Goal: Task Accomplishment & Management: Use online tool/utility

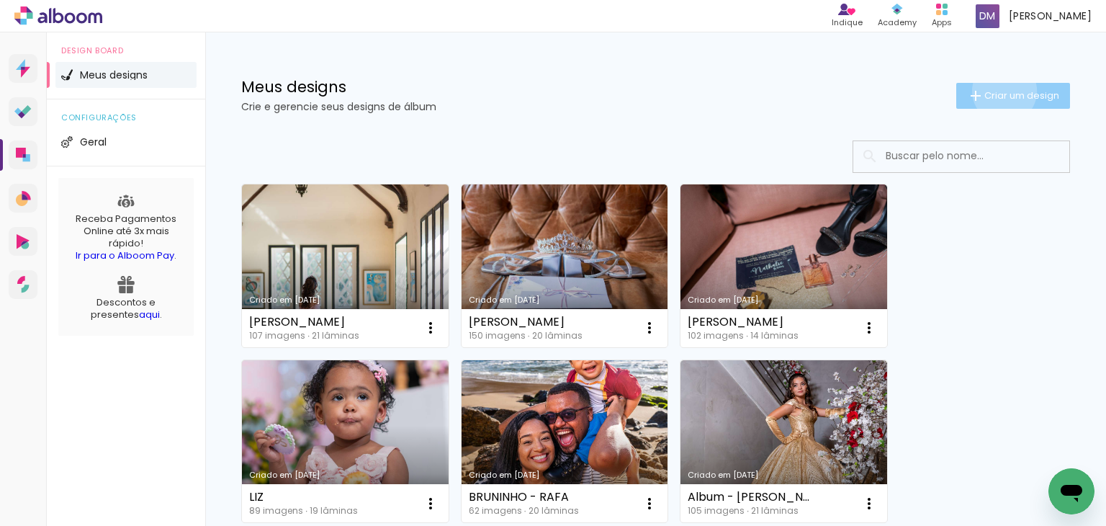
click at [991, 91] on span "Criar um design" at bounding box center [1021, 95] width 75 height 9
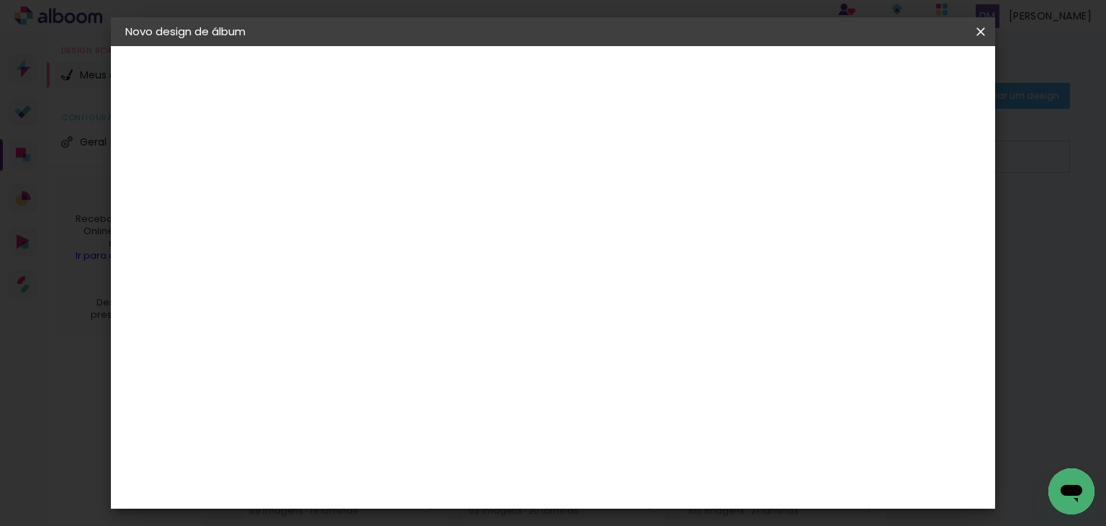
click at [361, 197] on input at bounding box center [361, 193] width 0 height 22
type input "MEL"
type paper-input "MEL"
click at [0, 0] on slot "Avançar" at bounding box center [0, 0] width 0 height 0
click at [390, 222] on input "[GEOGRAPHIC_DATA]" at bounding box center [392, 230] width 134 height 18
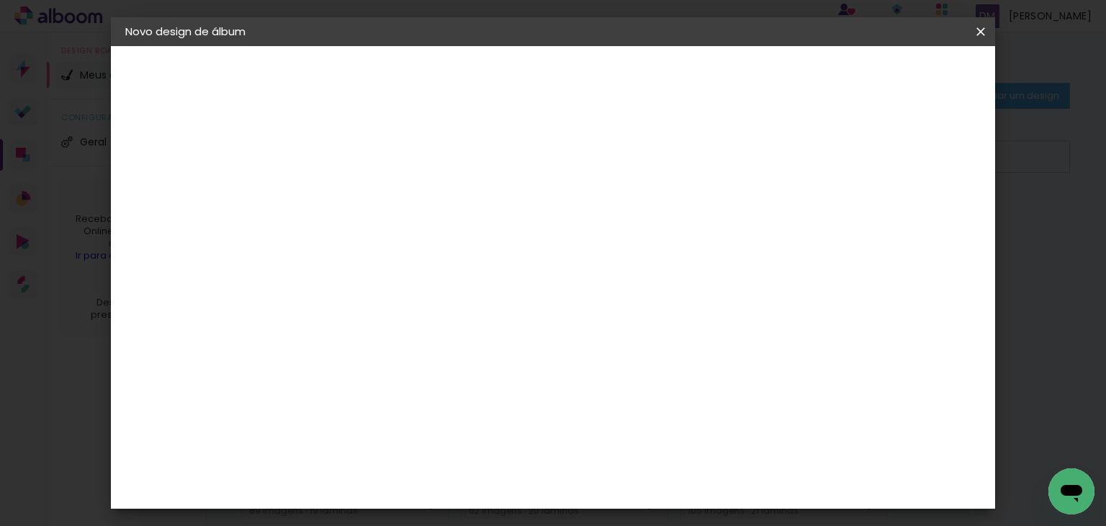
click at [379, 273] on input at bounding box center [397, 274] width 145 height 18
type input "LUIZ"
type paper-input "LUIZ"
drag, startPoint x: 383, startPoint y: 325, endPoint x: 444, endPoint y: 338, distance: 61.9
click at [383, 324] on div "[PERSON_NAME]" at bounding box center [399, 326] width 96 height 12
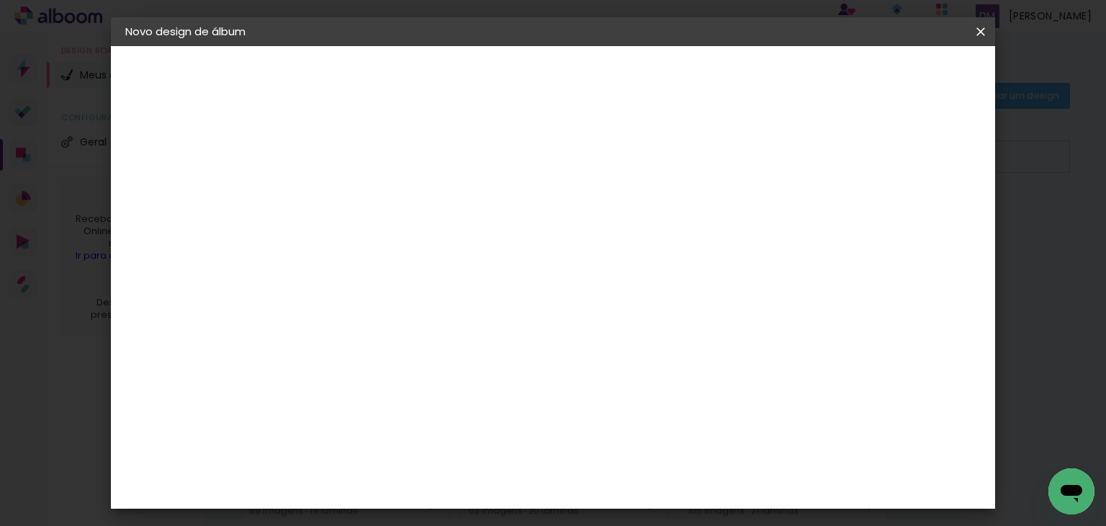
click at [0, 0] on slot "Avançar" at bounding box center [0, 0] width 0 height 0
click at [417, 240] on input "text" at bounding box center [389, 251] width 56 height 22
click at [0, 0] on slot "Encadernados" at bounding box center [0, 0] width 0 height 0
type input "Encadernados"
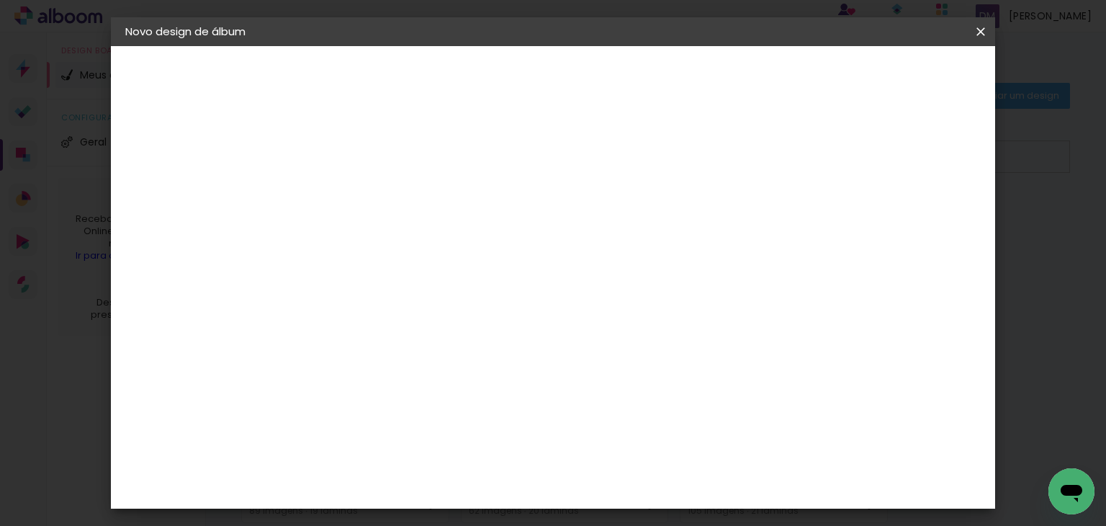
drag, startPoint x: 562, startPoint y: 295, endPoint x: 633, endPoint y: 297, distance: 70.6
click at [458, 307] on span "25 x 60" at bounding box center [424, 322] width 67 height 30
click at [595, 80] on paper-button "Avançar" at bounding box center [560, 76] width 71 height 24
click at [891, 78] on span "Iniciar design" at bounding box center [858, 76] width 66 height 10
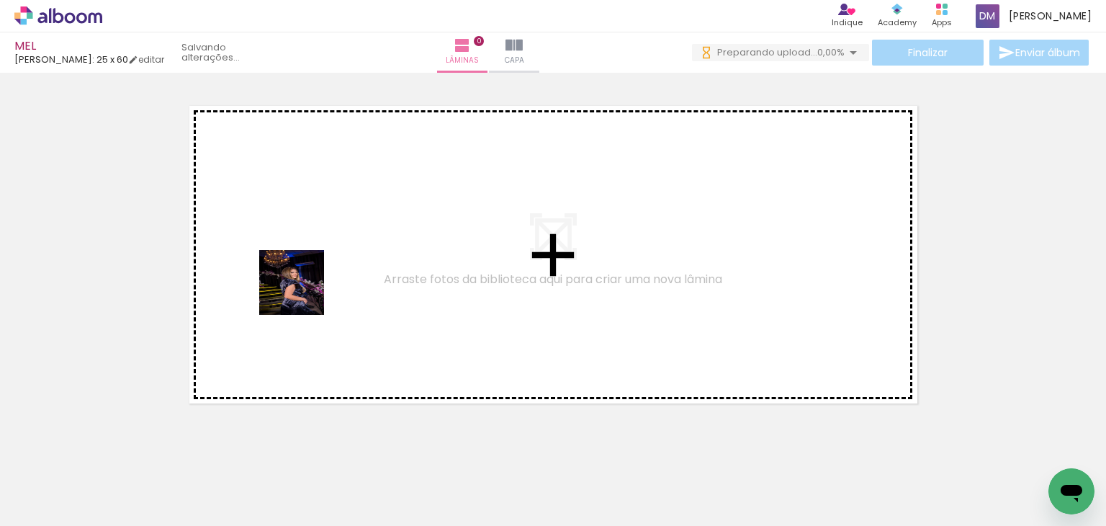
click at [302, 293] on quentale-workspace at bounding box center [553, 263] width 1106 height 526
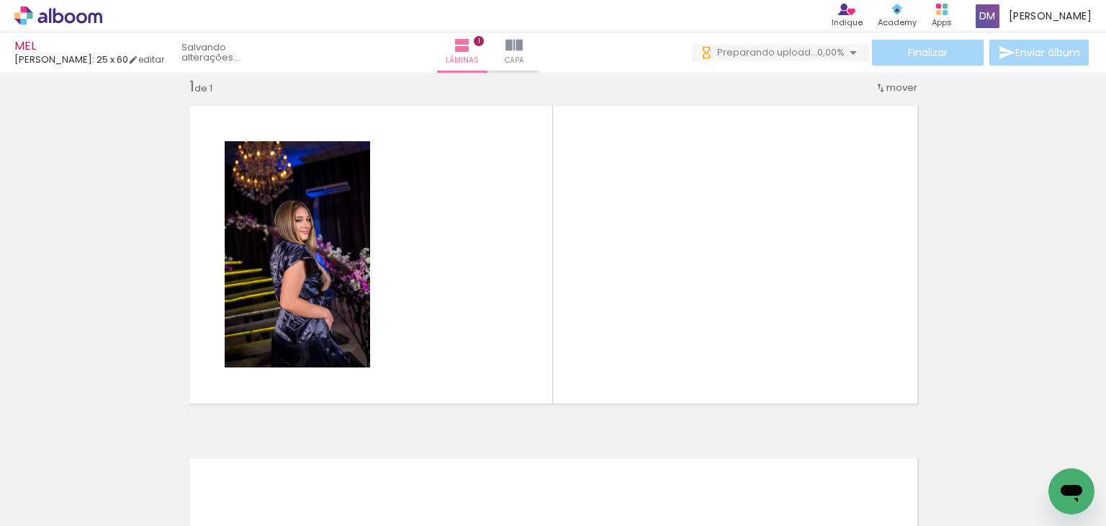
scroll to position [18, 0]
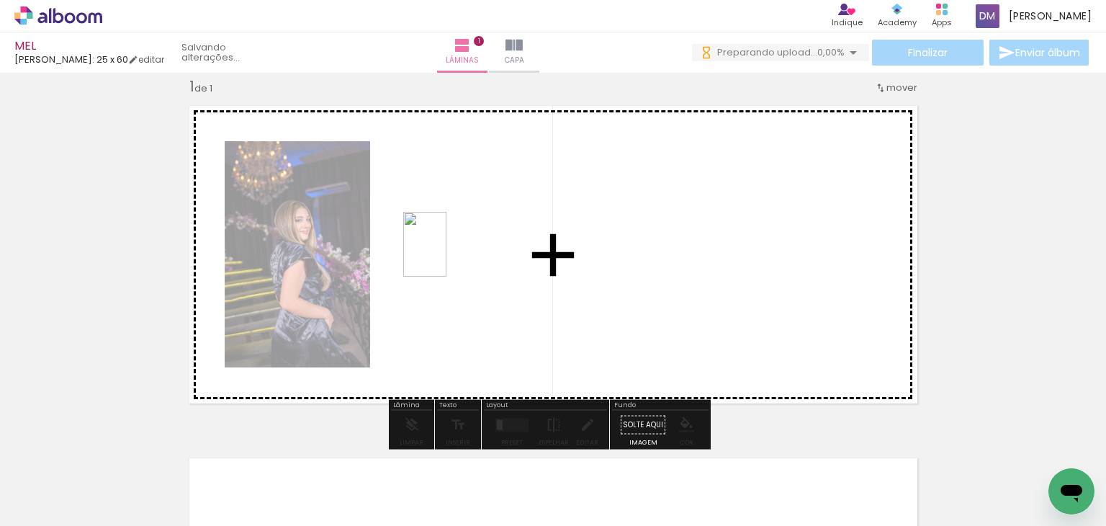
click at [446, 255] on quentale-workspace at bounding box center [553, 263] width 1106 height 526
drag, startPoint x: 316, startPoint y: 482, endPoint x: 602, endPoint y: 300, distance: 338.6
click at [602, 300] on quentale-workspace at bounding box center [553, 263] width 1106 height 526
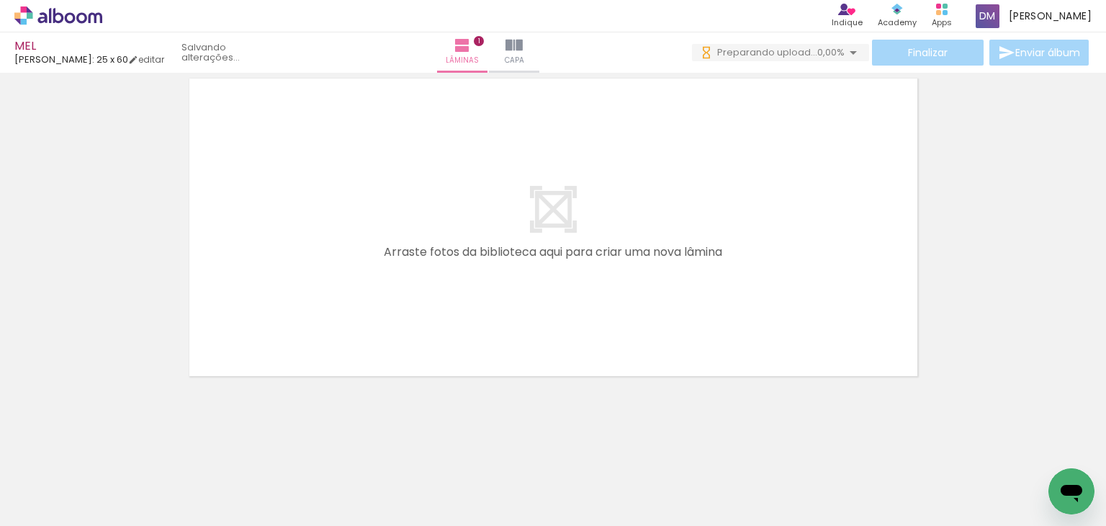
scroll to position [0, 0]
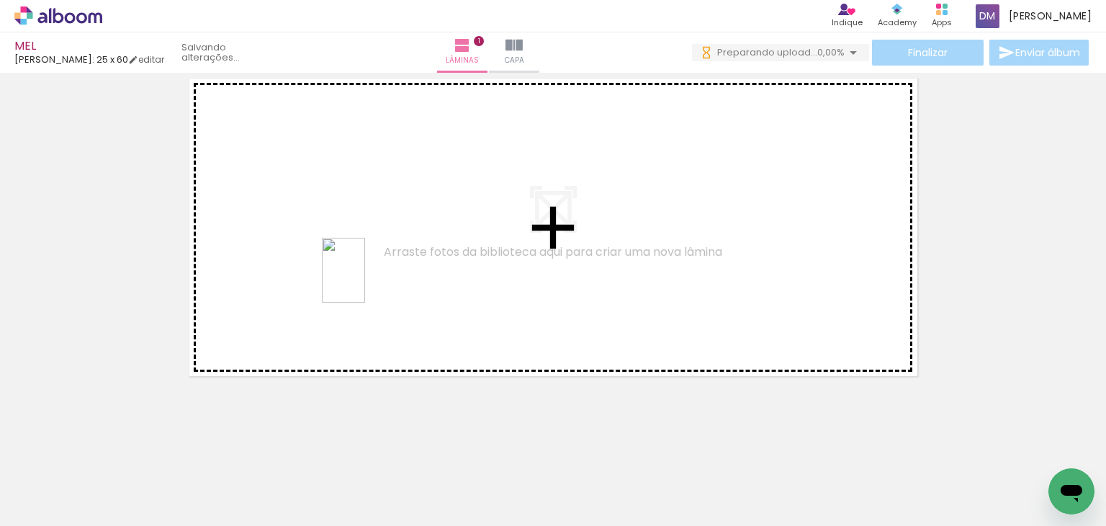
drag, startPoint x: 708, startPoint y: 487, endPoint x: 365, endPoint y: 281, distance: 400.5
click at [365, 281] on quentale-workspace at bounding box center [553, 263] width 1106 height 526
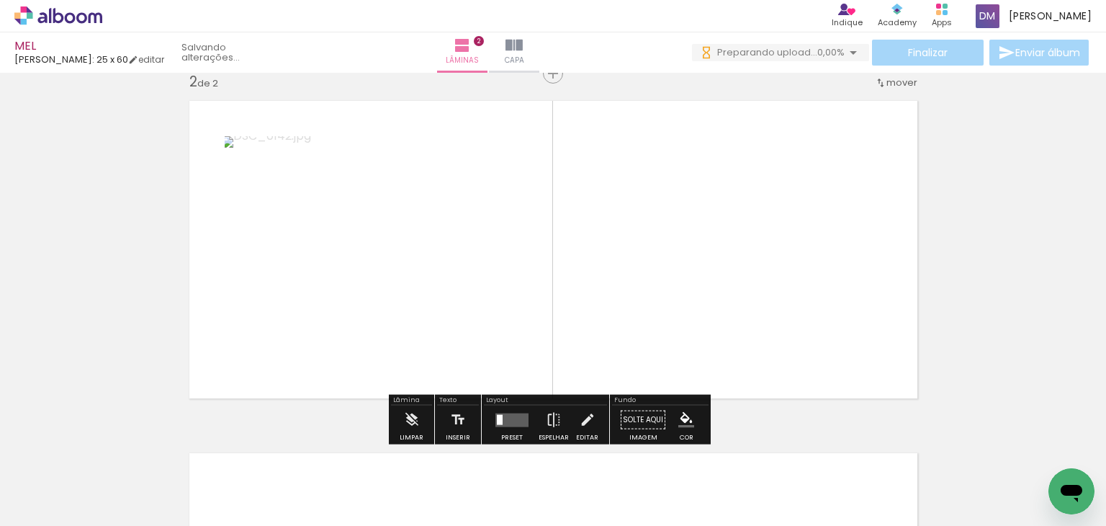
scroll to position [370, 0]
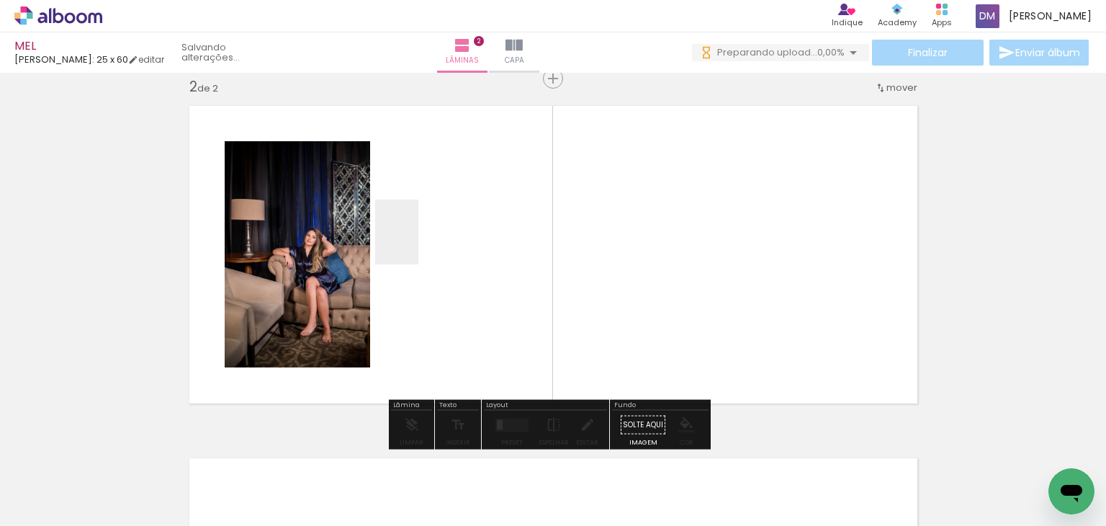
click at [418, 243] on quentale-workspace at bounding box center [553, 263] width 1106 height 526
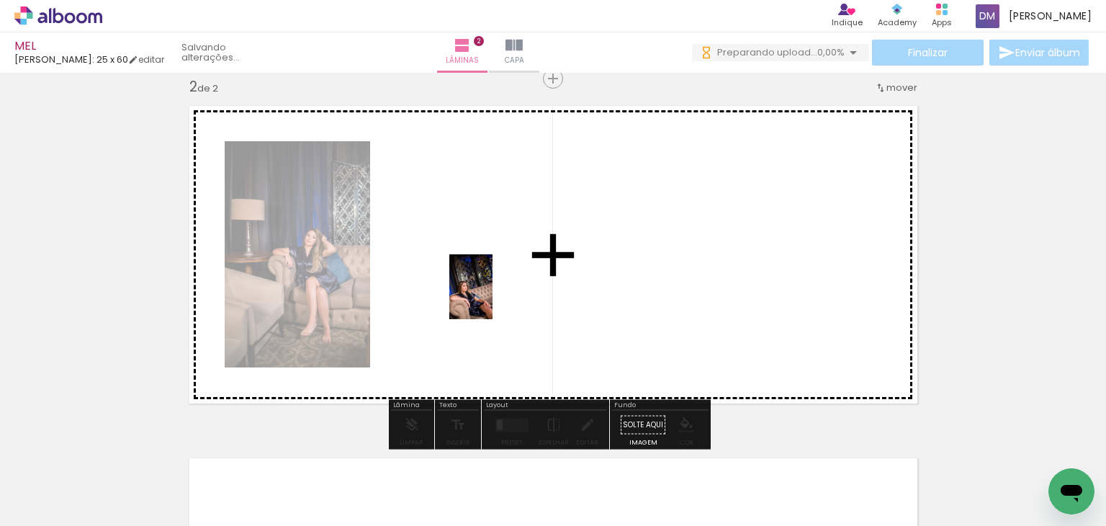
drag, startPoint x: 564, startPoint y: 340, endPoint x: 481, endPoint y: 289, distance: 97.3
click at [481, 289] on quentale-workspace at bounding box center [553, 263] width 1106 height 526
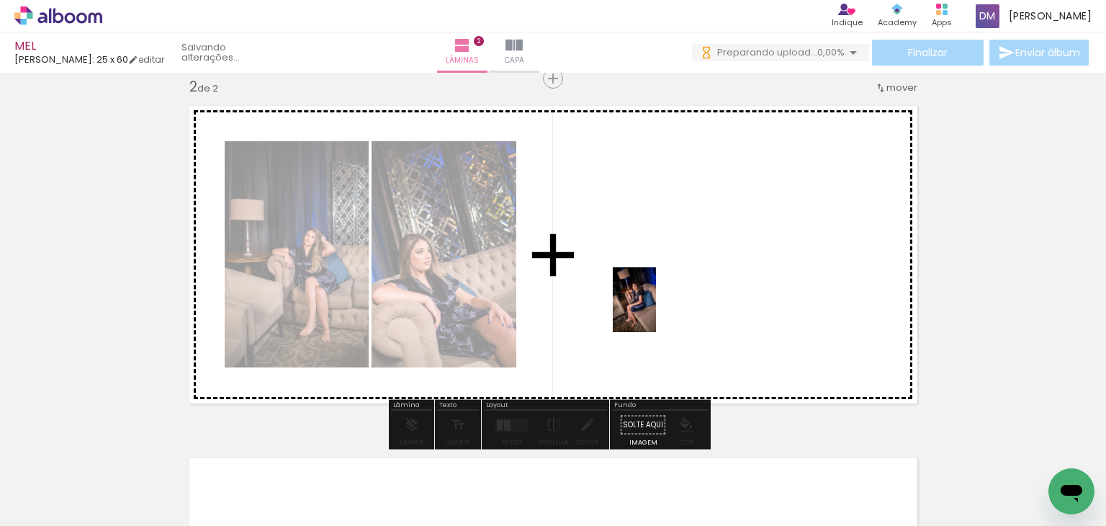
drag, startPoint x: 785, startPoint y: 471, endPoint x: 651, endPoint y: 302, distance: 215.2
click at [651, 302] on quentale-workspace at bounding box center [553, 263] width 1106 height 526
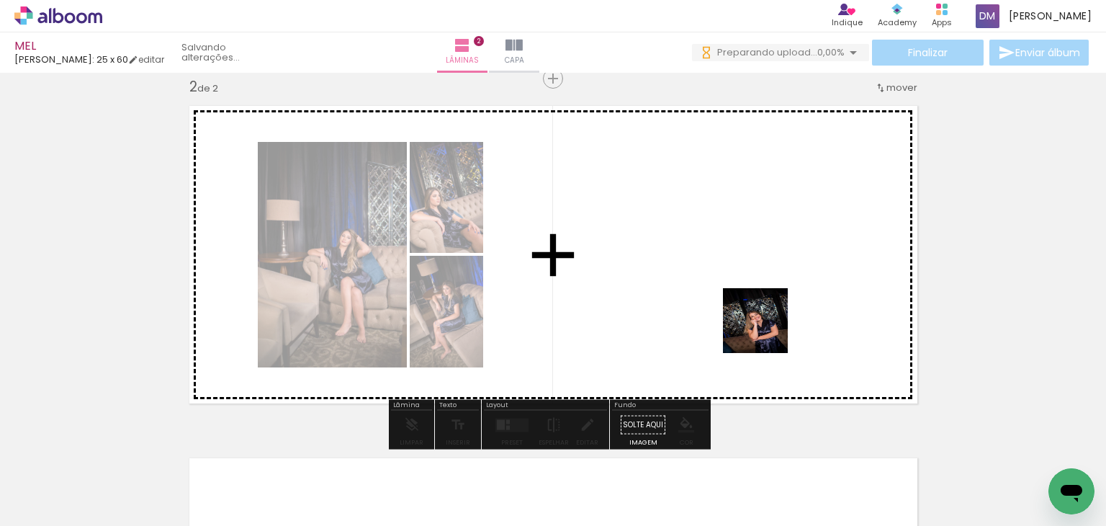
drag, startPoint x: 799, startPoint y: 364, endPoint x: 763, endPoint y: 333, distance: 47.5
click at [763, 328] on quentale-workspace at bounding box center [553, 263] width 1106 height 526
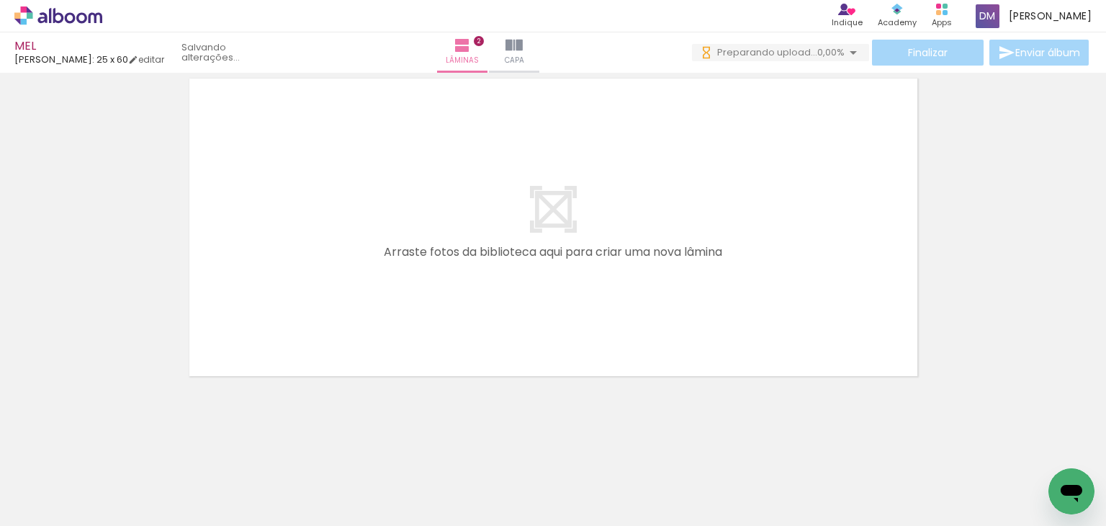
scroll to position [0, 0]
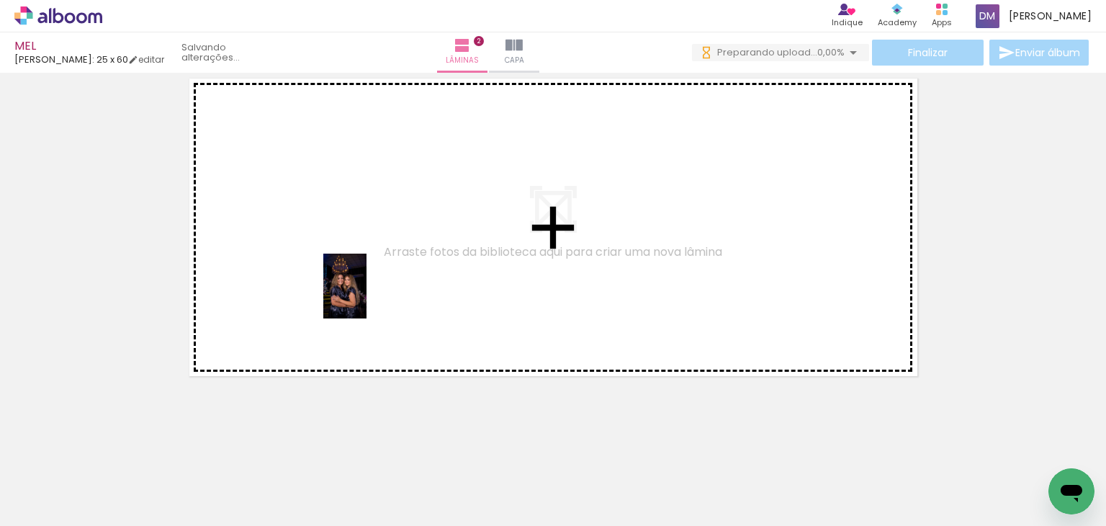
drag, startPoint x: 431, startPoint y: 438, endPoint x: 366, endPoint y: 297, distance: 155.6
click at [366, 297] on quentale-workspace at bounding box center [553, 263] width 1106 height 526
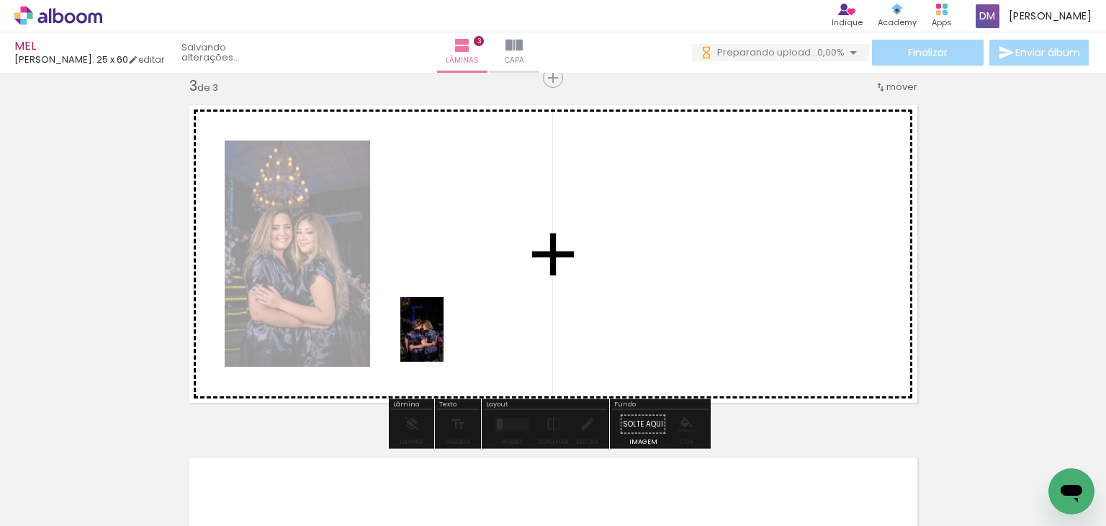
drag, startPoint x: 543, startPoint y: 480, endPoint x: 444, endPoint y: 340, distance: 171.4
click at [444, 340] on quentale-workspace at bounding box center [553, 263] width 1106 height 526
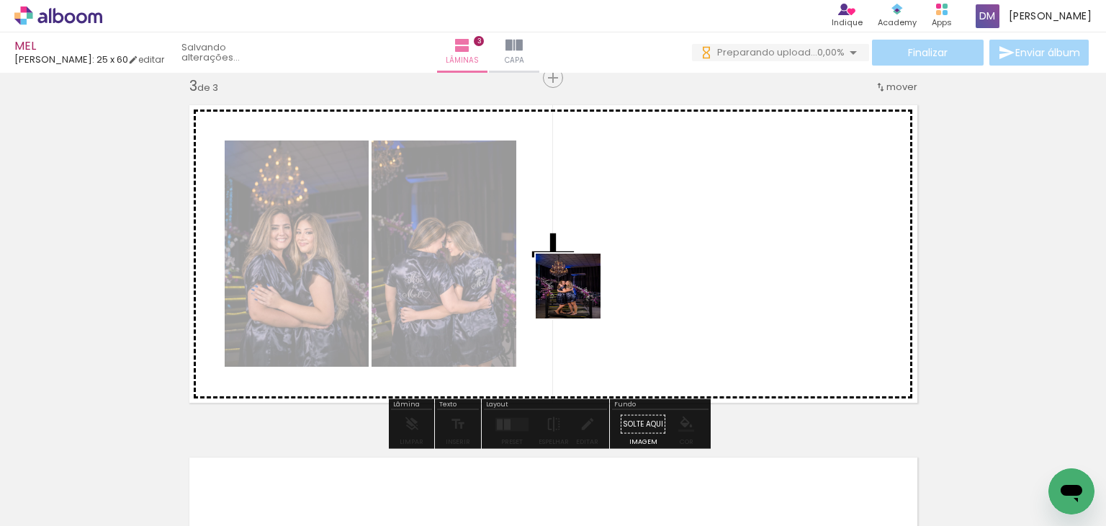
drag, startPoint x: 631, startPoint y: 473, endPoint x: 579, endPoint y: 297, distance: 184.1
click at [579, 297] on quentale-workspace at bounding box center [553, 263] width 1106 height 526
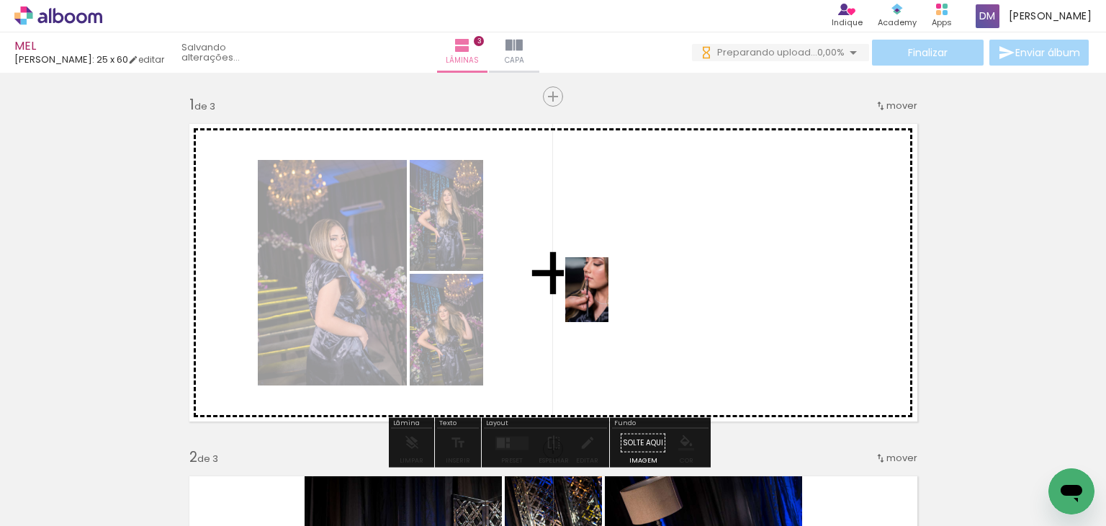
drag, startPoint x: 244, startPoint y: 436, endPoint x: 608, endPoint y: 300, distance: 388.7
click at [608, 300] on quentale-workspace at bounding box center [553, 263] width 1106 height 526
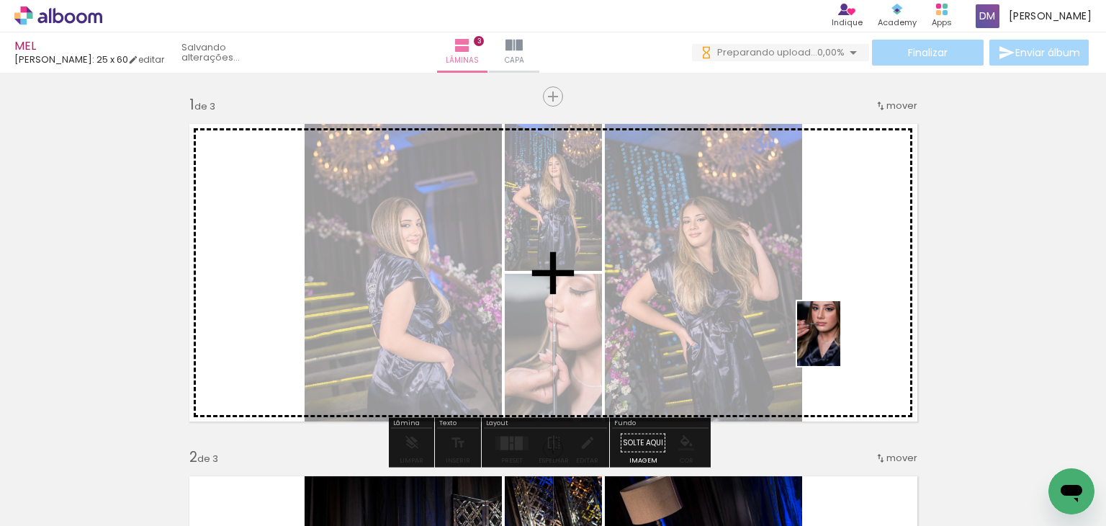
drag, startPoint x: 426, startPoint y: 464, endPoint x: 850, endPoint y: 328, distance: 446.3
click at [850, 328] on quentale-workspace at bounding box center [553, 263] width 1106 height 526
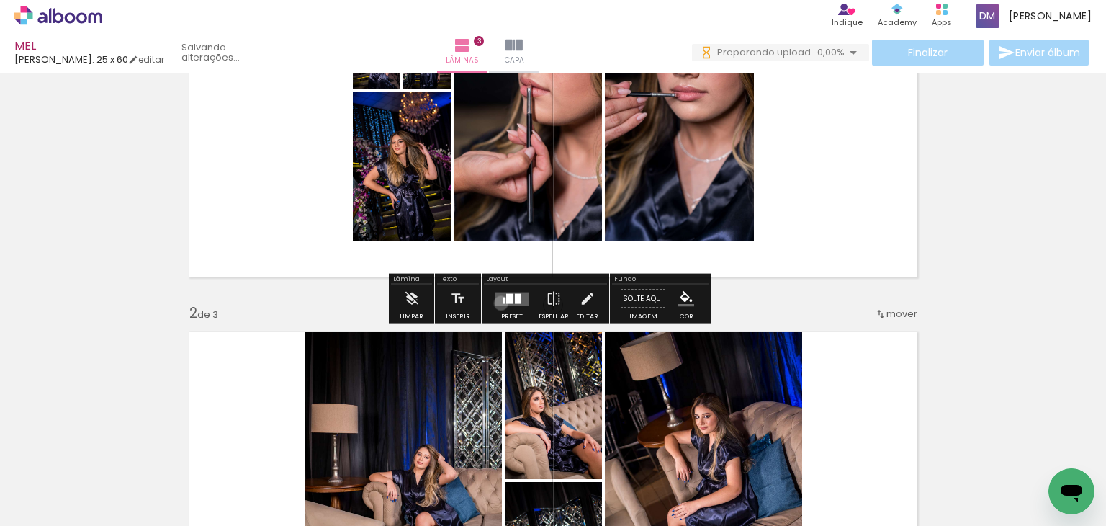
click at [498, 302] on quentale-layouter at bounding box center [511, 299] width 33 height 14
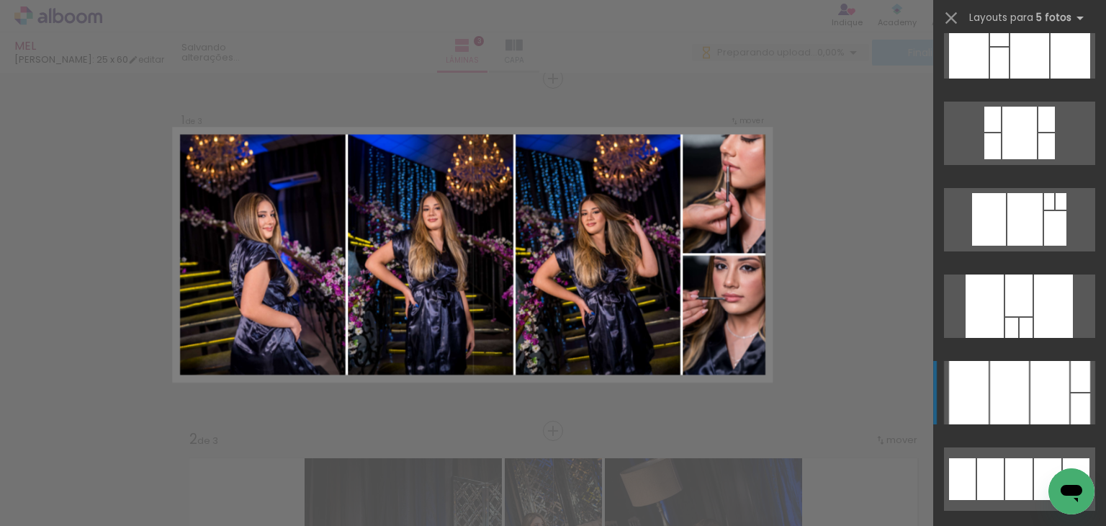
click at [1014, 378] on div at bounding box center [1009, 392] width 39 height 63
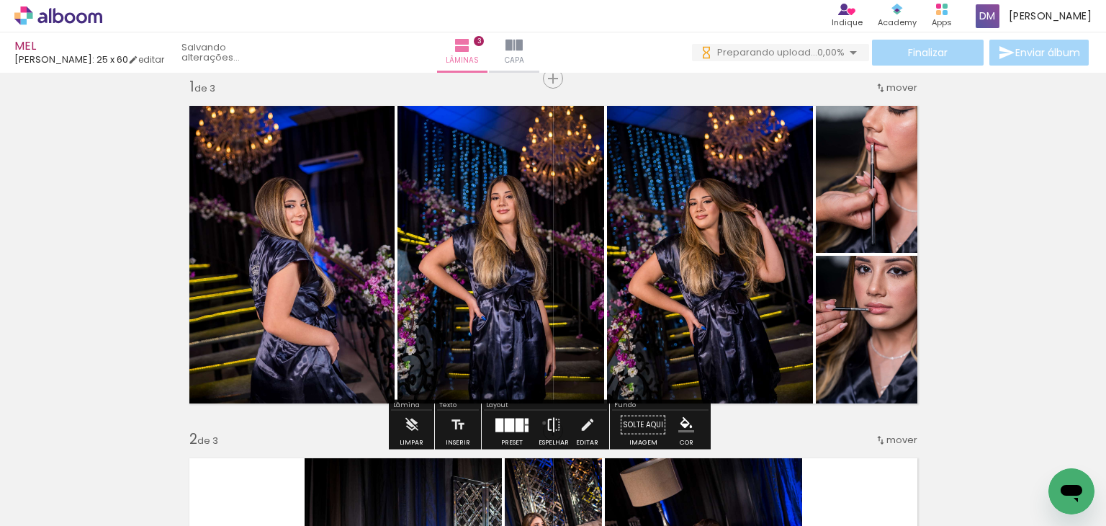
click at [541, 422] on paper-button "Espelhar" at bounding box center [553, 428] width 37 height 37
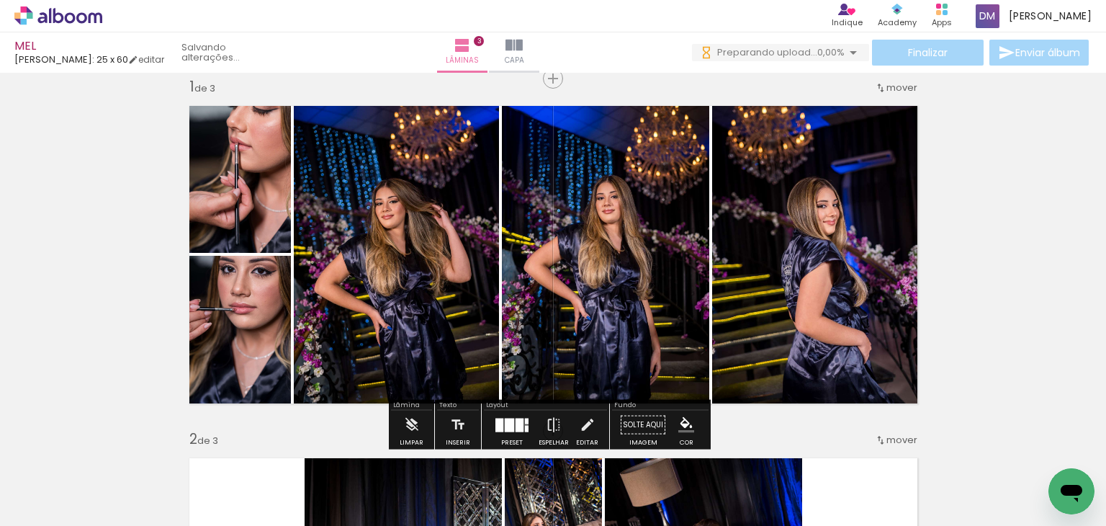
click at [505, 424] on div at bounding box center [509, 425] width 9 height 14
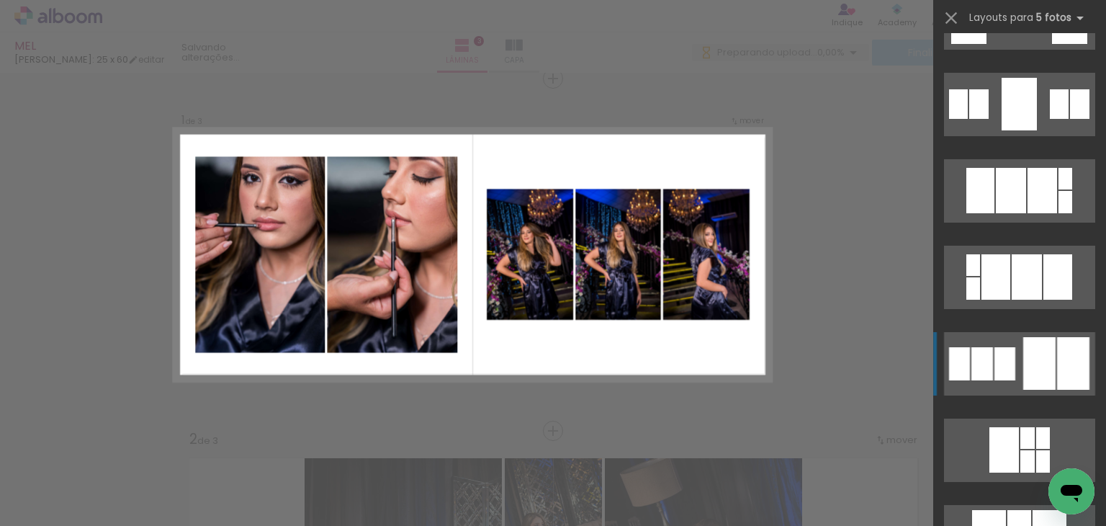
click at [1035, 365] on div at bounding box center [1039, 363] width 32 height 53
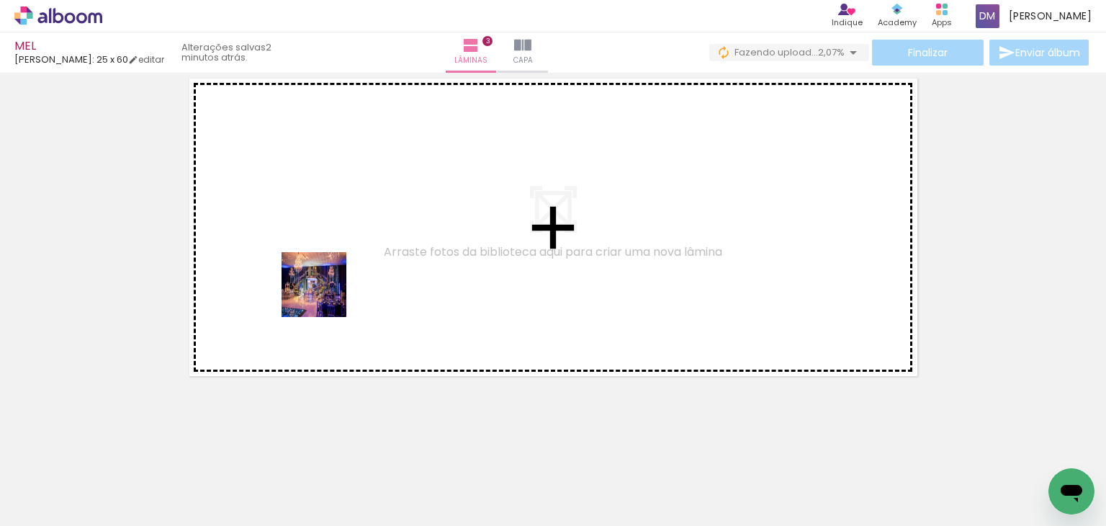
drag, startPoint x: 336, startPoint y: 367, endPoint x: 325, endPoint y: 295, distance: 72.8
click at [325, 295] on quentale-workspace at bounding box center [553, 263] width 1106 height 526
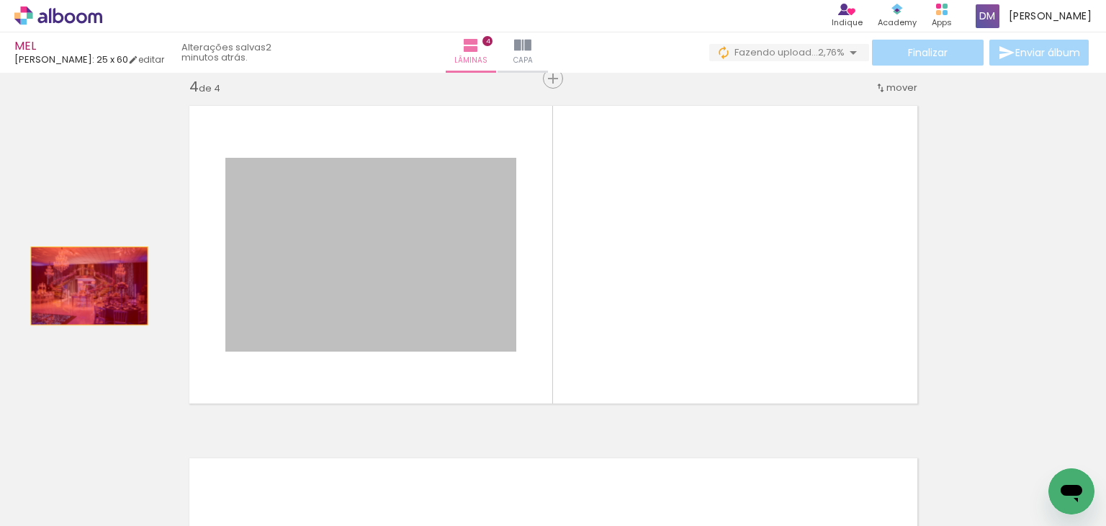
drag, startPoint x: 168, startPoint y: 287, endPoint x: 54, endPoint y: 280, distance: 113.9
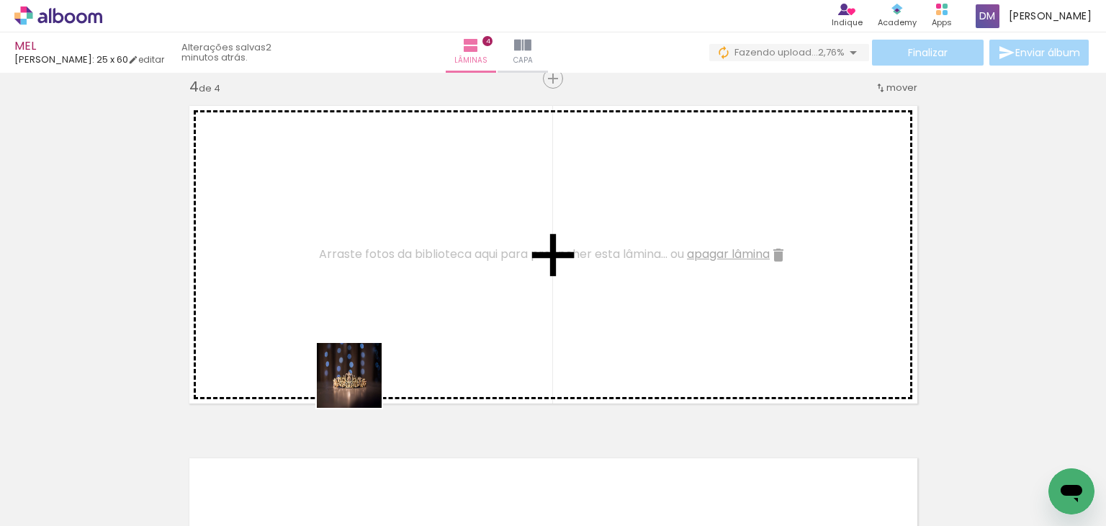
drag, startPoint x: 452, startPoint y: 482, endPoint x: 507, endPoint y: 451, distance: 62.9
click at [262, 280] on quentale-workspace at bounding box center [553, 263] width 1106 height 526
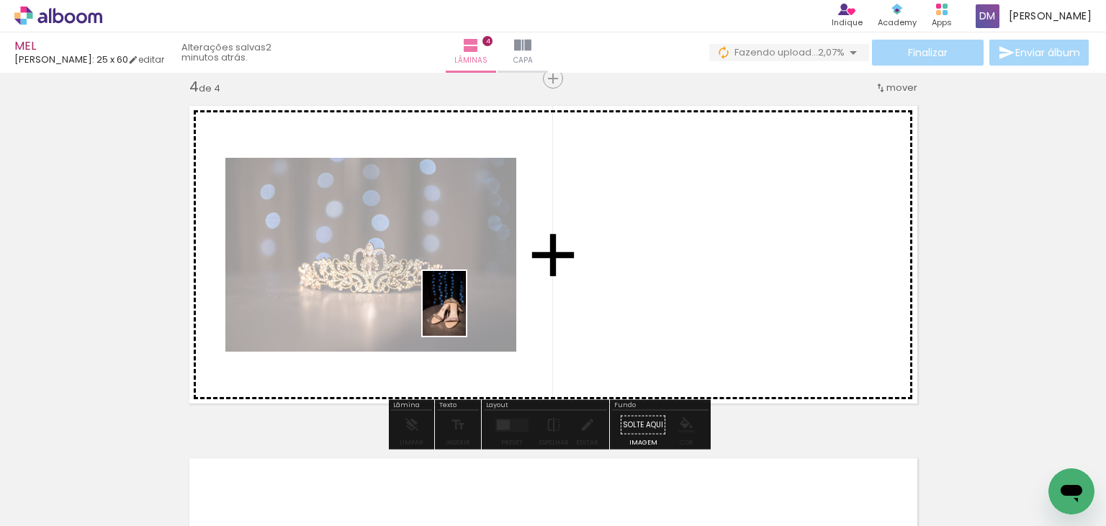
drag, startPoint x: 544, startPoint y: 488, endPoint x: 466, endPoint y: 314, distance: 191.1
click at [466, 314] on quentale-workspace at bounding box center [553, 263] width 1106 height 526
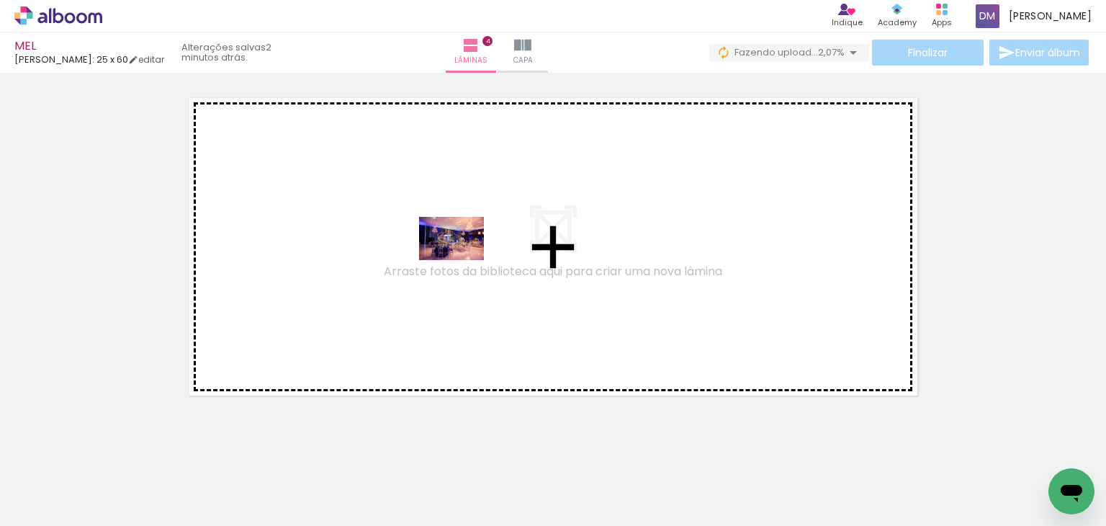
drag, startPoint x: 814, startPoint y: 452, endPoint x: 462, endPoint y: 260, distance: 400.5
click at [462, 260] on quentale-workspace at bounding box center [553, 263] width 1106 height 526
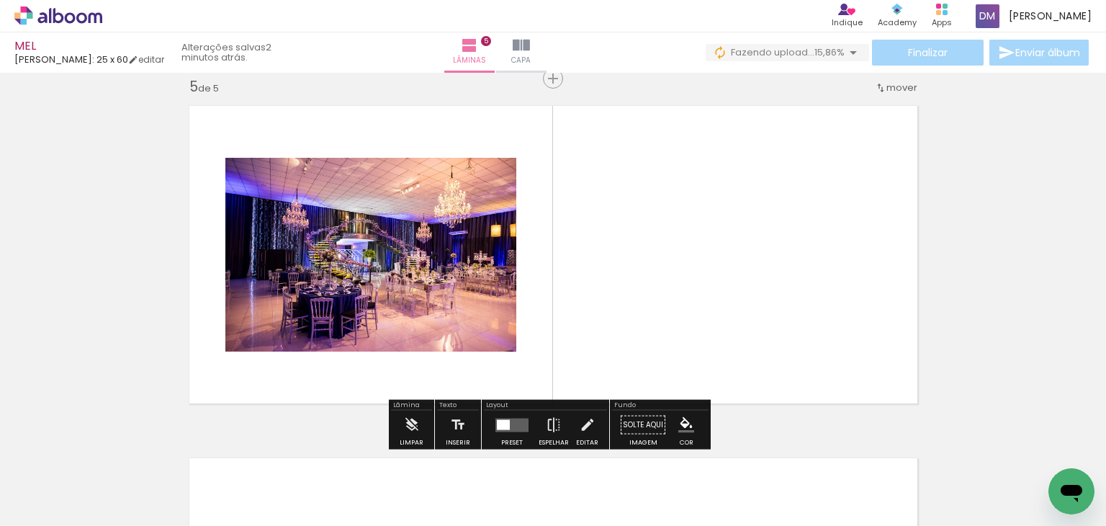
scroll to position [0, 9723]
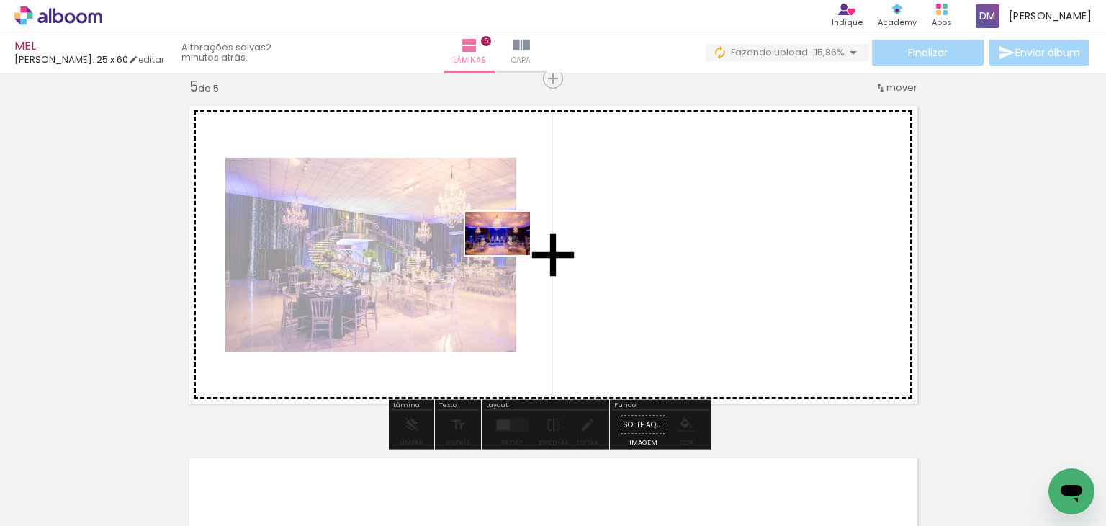
drag, startPoint x: 361, startPoint y: 490, endPoint x: 508, endPoint y: 255, distance: 276.9
click at [508, 255] on quentale-workspace at bounding box center [553, 263] width 1106 height 526
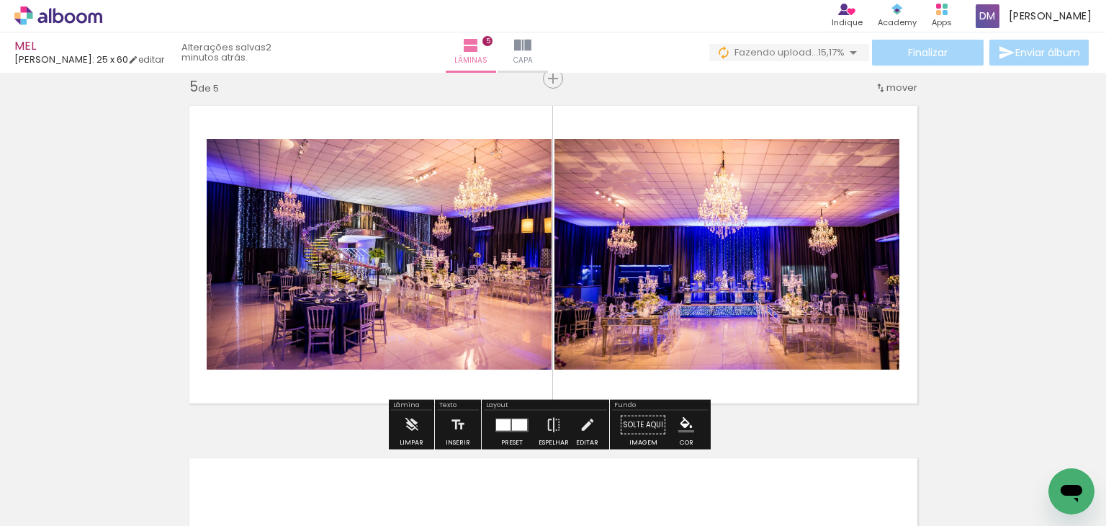
drag, startPoint x: 441, startPoint y: 482, endPoint x: 464, endPoint y: 343, distance: 140.9
click at [464, 343] on quentale-workspace at bounding box center [553, 263] width 1106 height 526
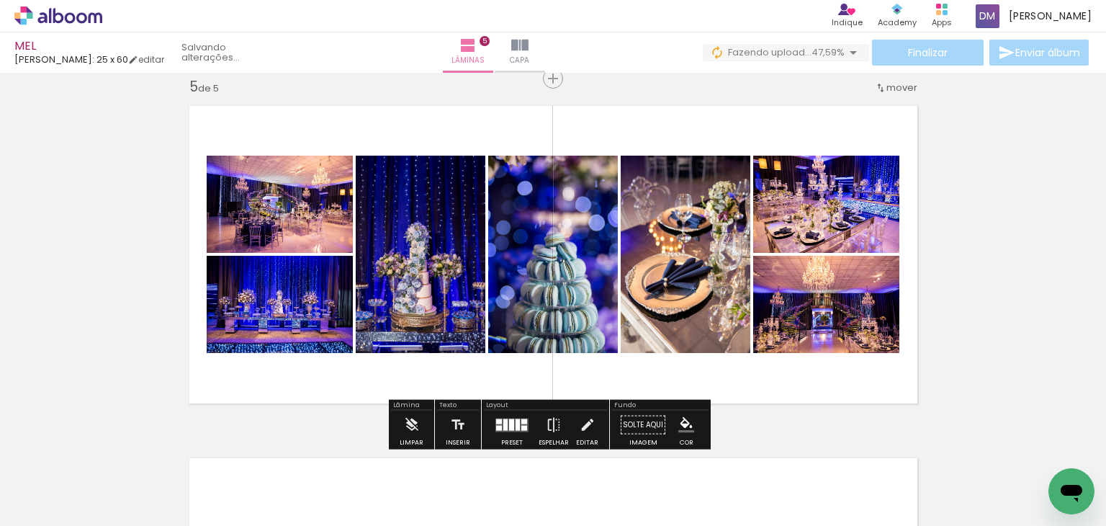
scroll to position [0, 10017]
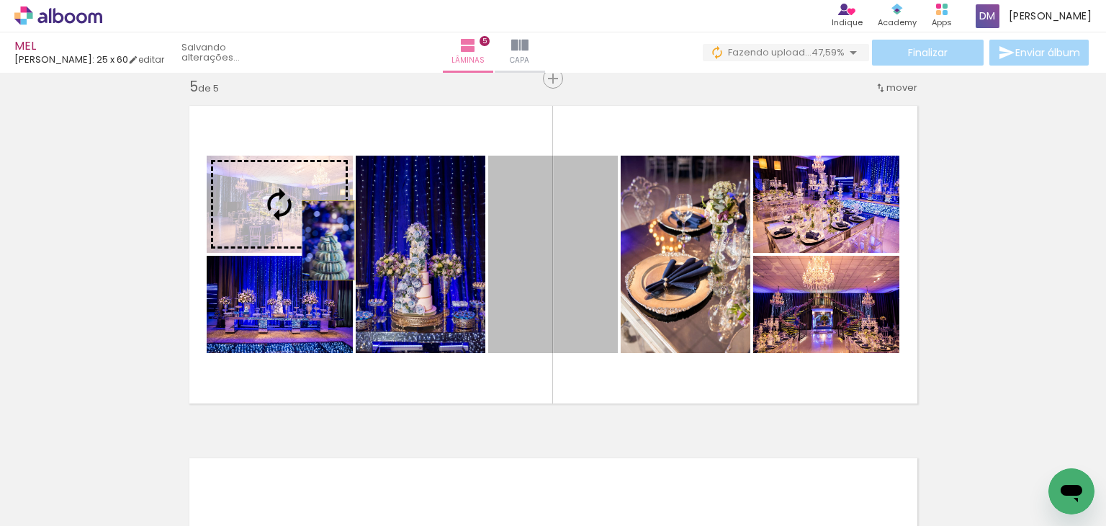
drag, startPoint x: 552, startPoint y: 297, endPoint x: 323, endPoint y: 240, distance: 236.1
click at [0, 0] on slot at bounding box center [0, 0] width 0 height 0
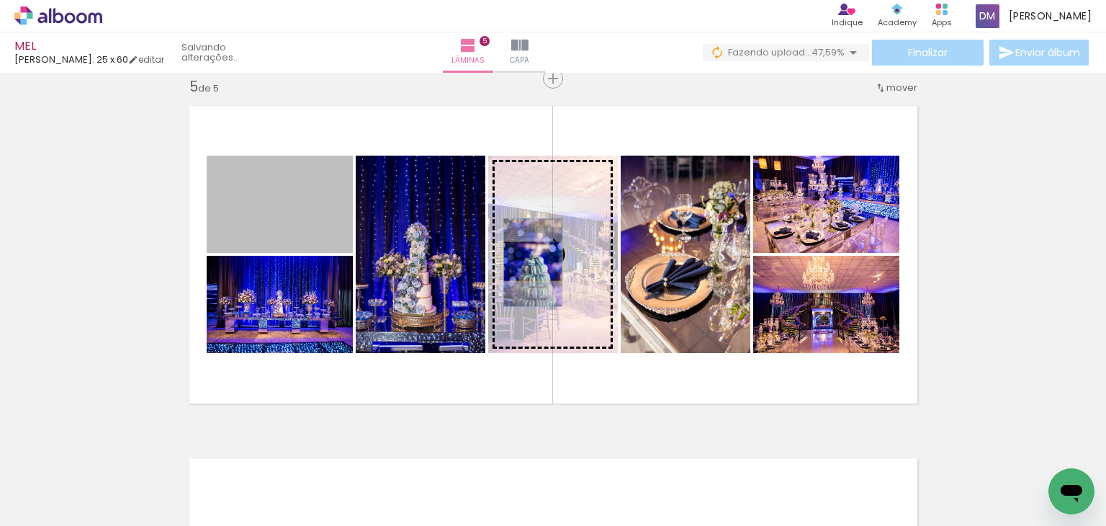
drag, startPoint x: 320, startPoint y: 232, endPoint x: 527, endPoint y: 261, distance: 209.4
click at [0, 0] on slot at bounding box center [0, 0] width 0 height 0
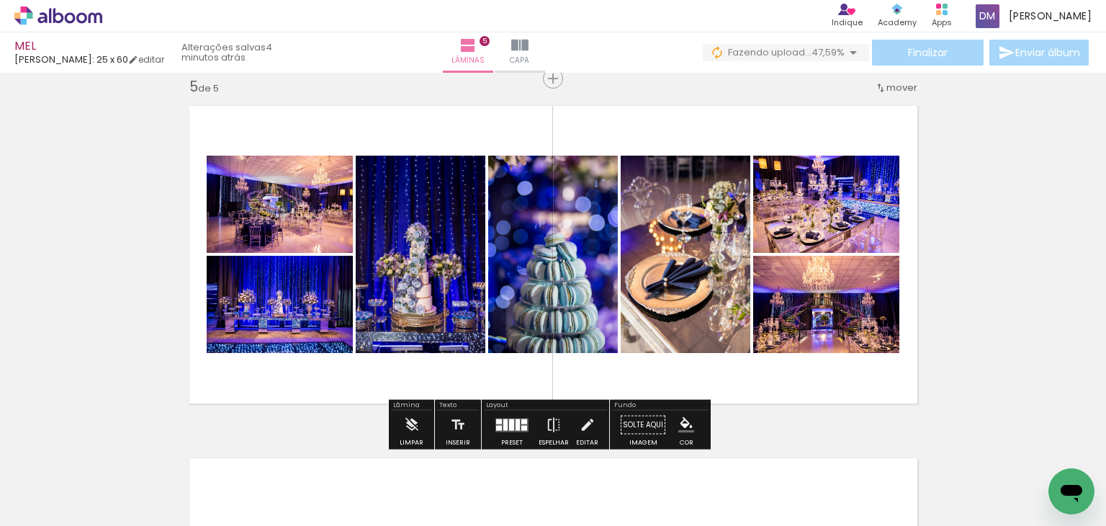
click at [509, 422] on div at bounding box center [511, 424] width 5 height 12
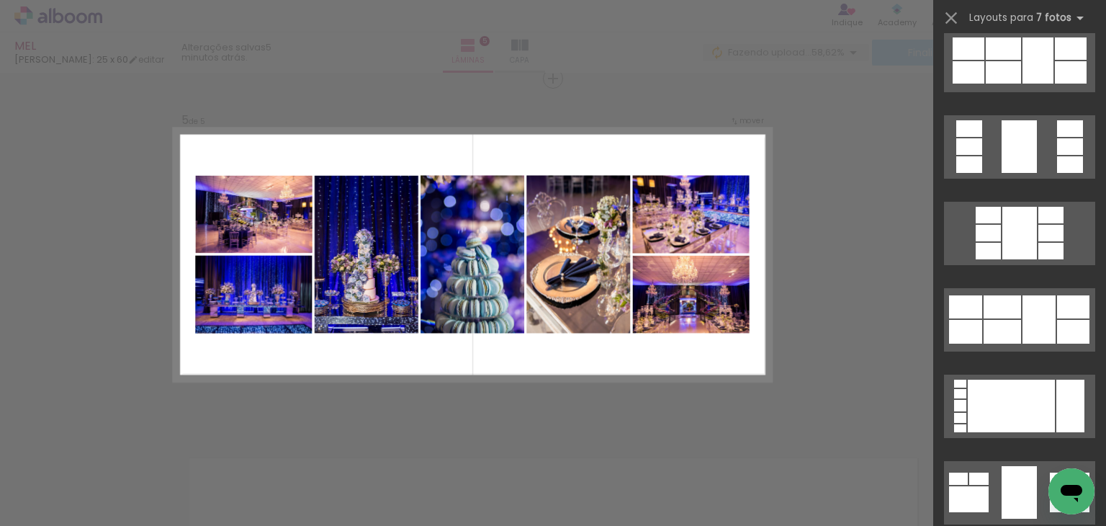
scroll to position [6925, 0]
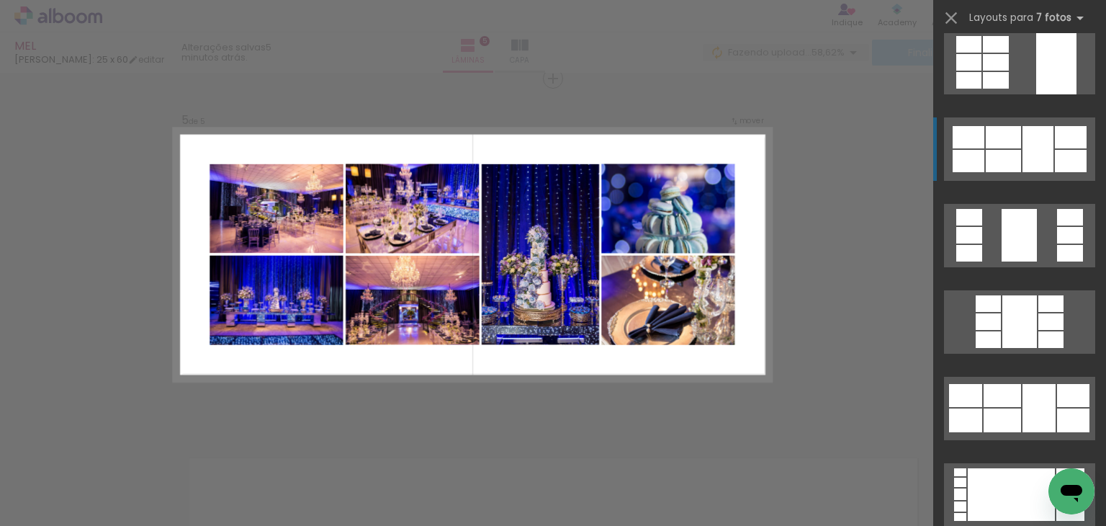
click at [1009, 143] on div at bounding box center [1003, 137] width 35 height 22
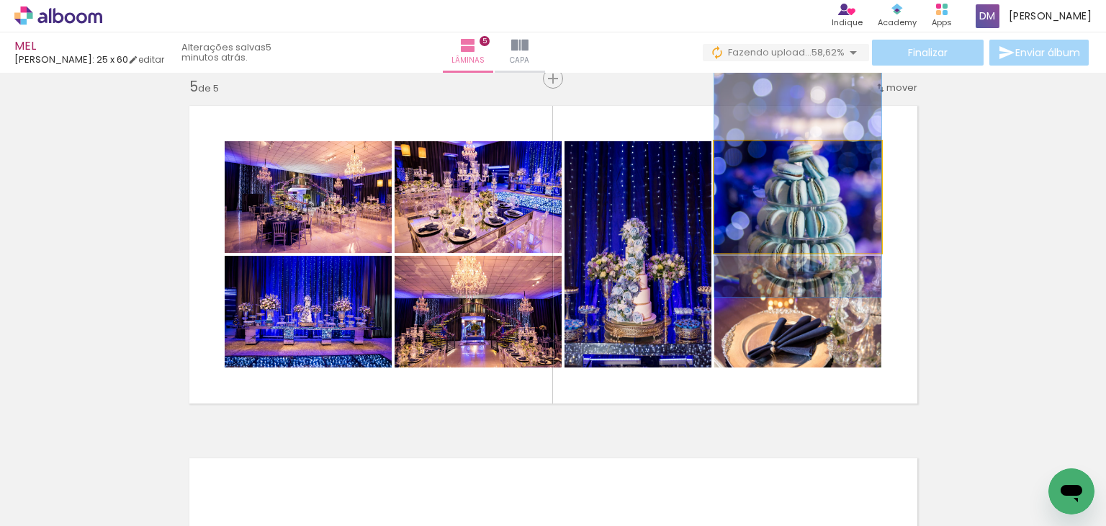
drag, startPoint x: 804, startPoint y: 228, endPoint x: 801, endPoint y: 202, distance: 25.5
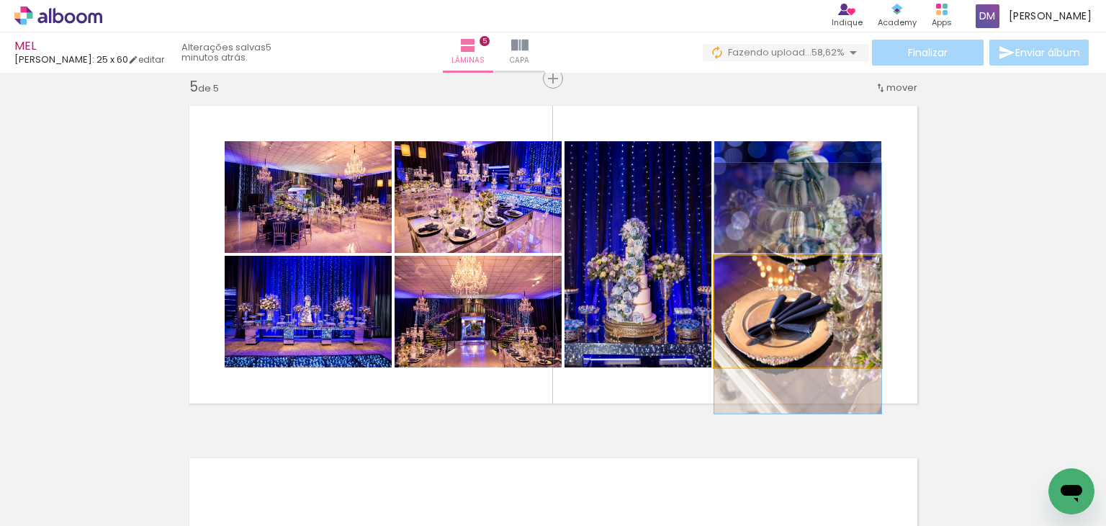
drag, startPoint x: 849, startPoint y: 292, endPoint x: 848, endPoint y: 269, distance: 23.1
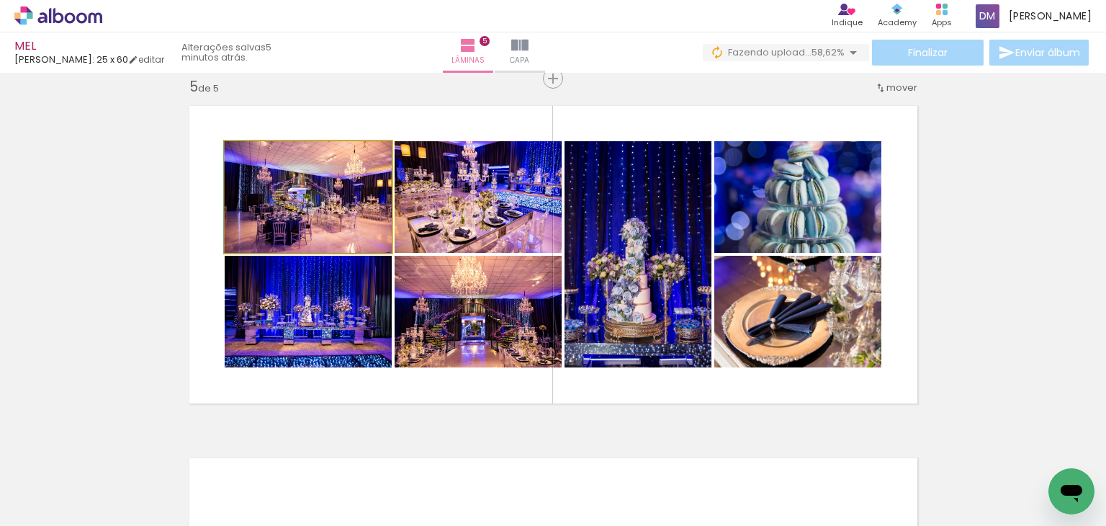
click at [343, 205] on quentale-photo at bounding box center [308, 197] width 167 height 112
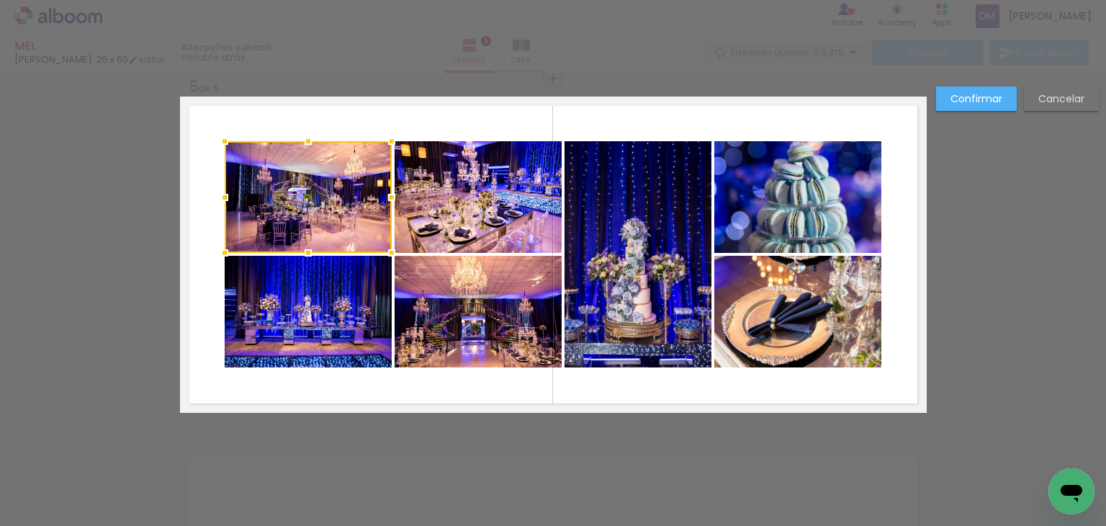
click at [350, 330] on quentale-photo at bounding box center [308, 312] width 167 height 112
click at [477, 184] on quentale-photo at bounding box center [478, 197] width 167 height 112
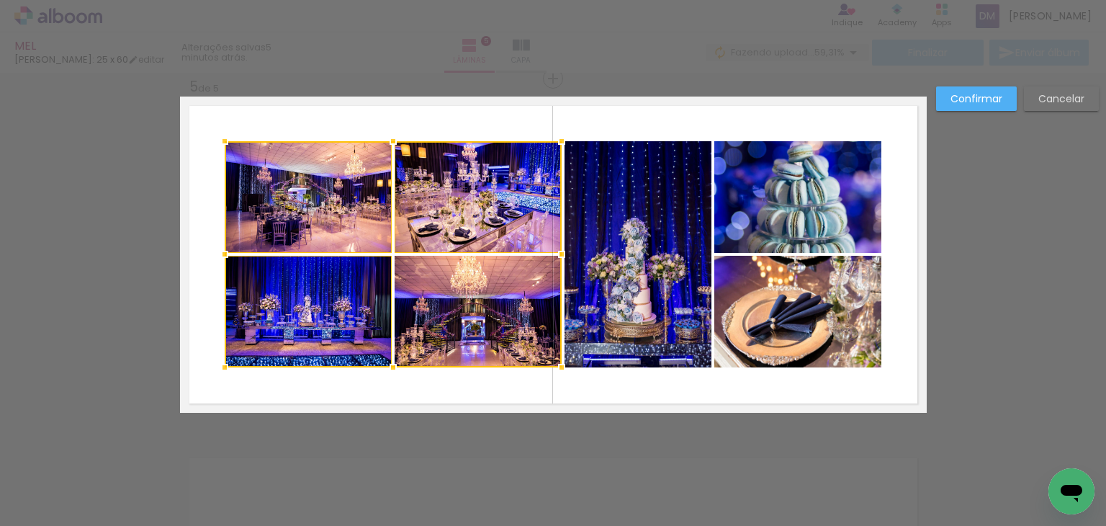
click at [472, 323] on div at bounding box center [393, 254] width 337 height 226
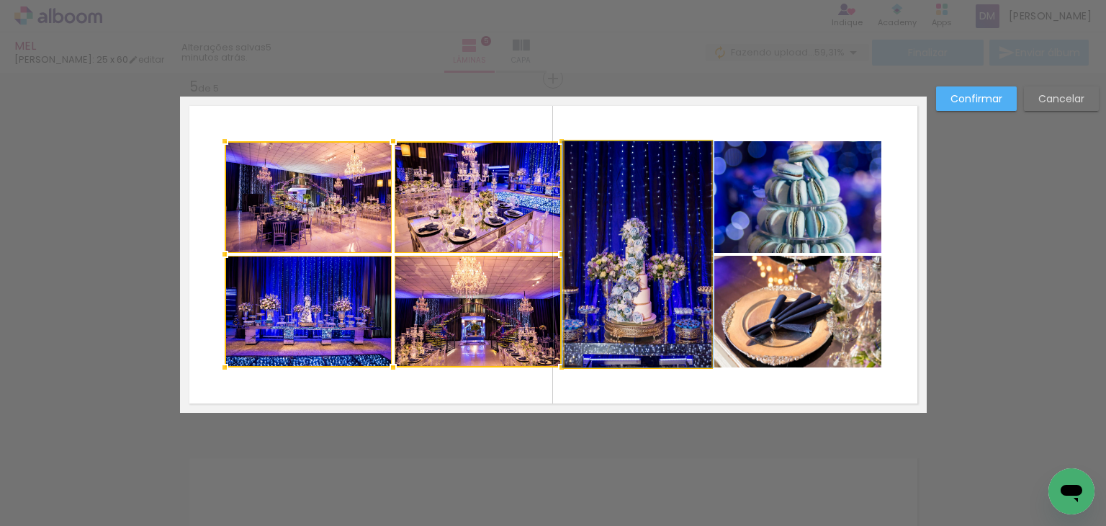
click at [598, 287] on quentale-photo at bounding box center [637, 254] width 147 height 226
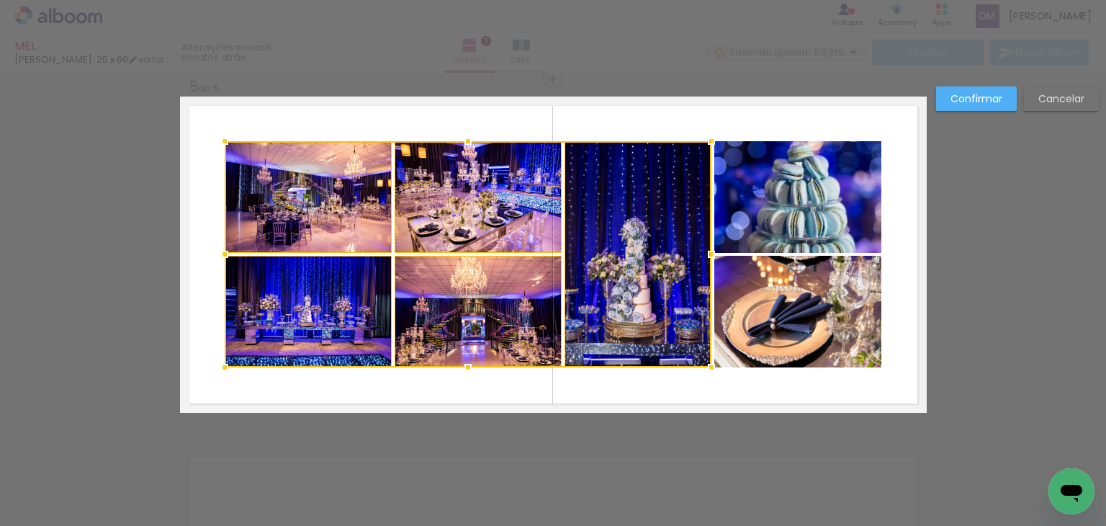
click at [772, 216] on quentale-photo at bounding box center [797, 197] width 167 height 112
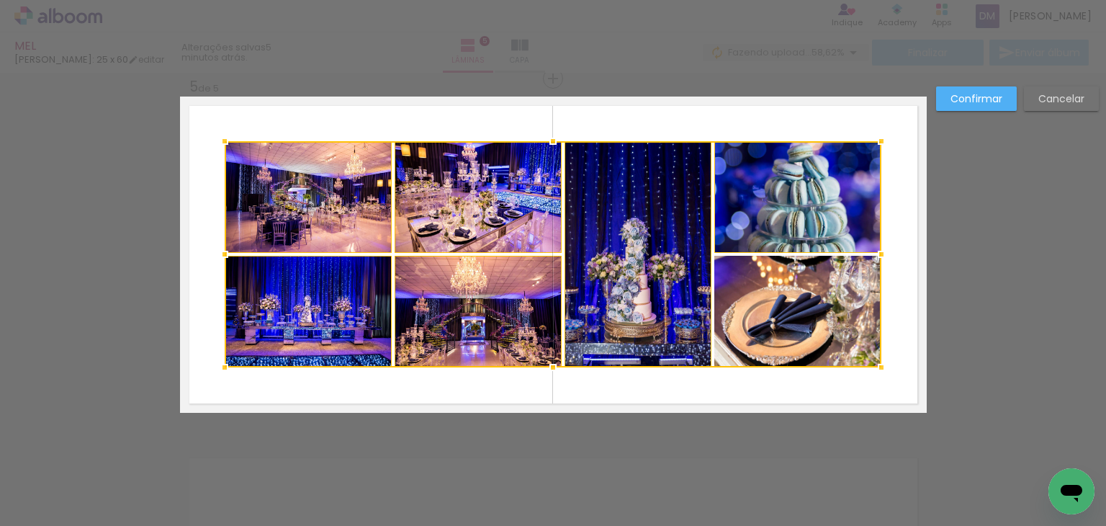
click at [814, 339] on div at bounding box center [553, 254] width 657 height 226
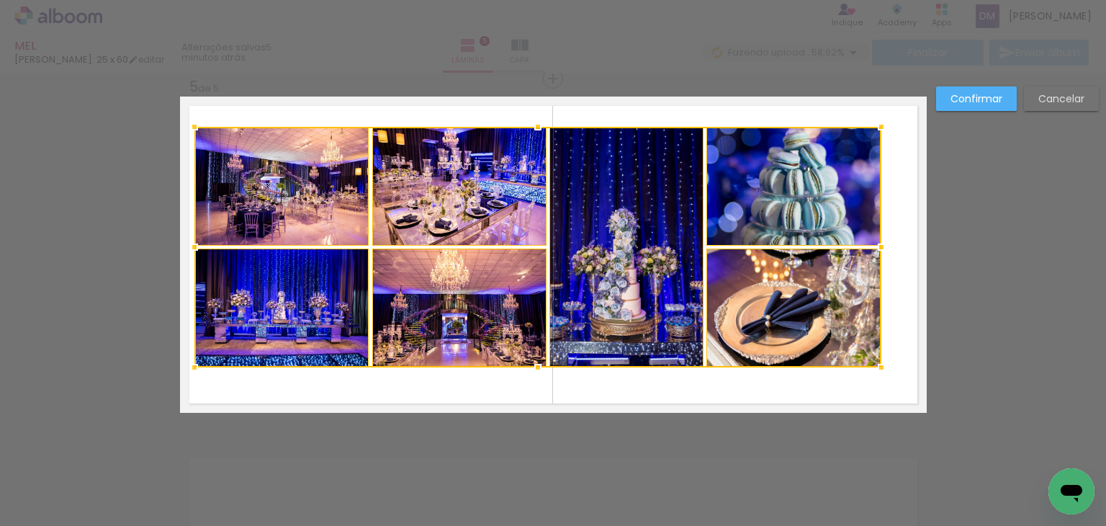
drag, startPoint x: 216, startPoint y: 141, endPoint x: 186, endPoint y: 127, distance: 32.8
click at [186, 127] on div at bounding box center [194, 126] width 29 height 29
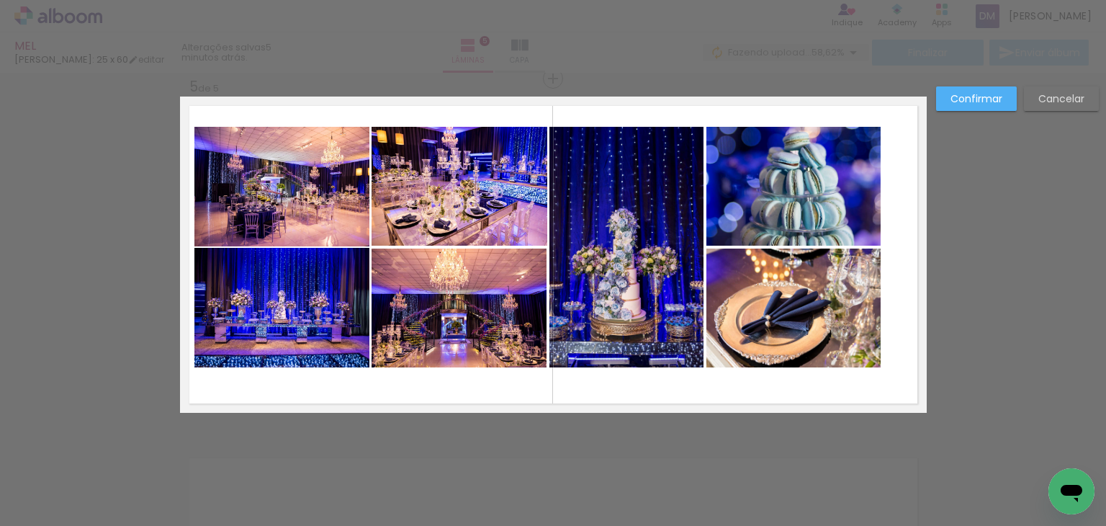
click at [239, 159] on quentale-photo at bounding box center [281, 187] width 175 height 120
click at [285, 289] on quentale-photo at bounding box center [281, 308] width 175 height 120
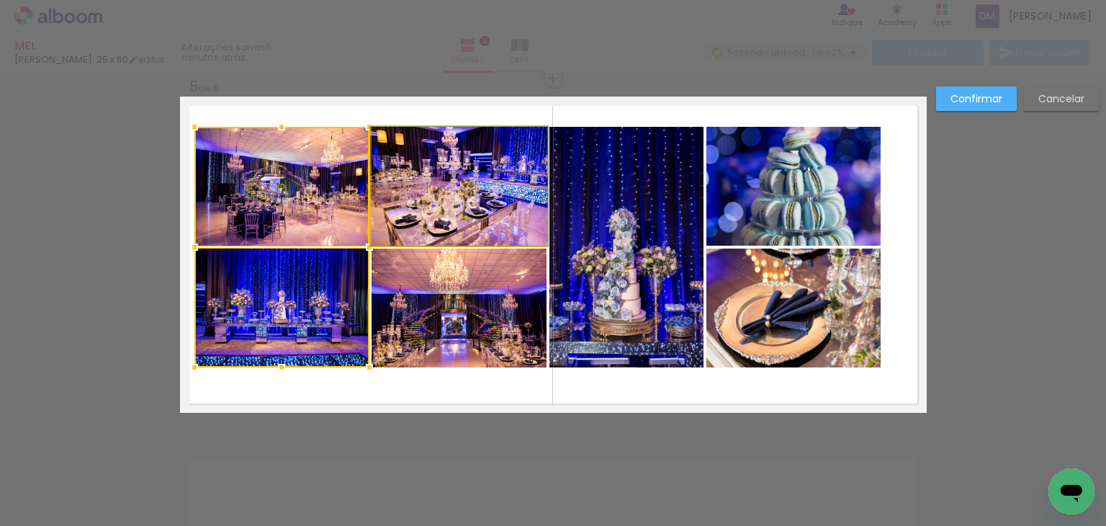
click at [458, 195] on quentale-photo at bounding box center [459, 186] width 175 height 119
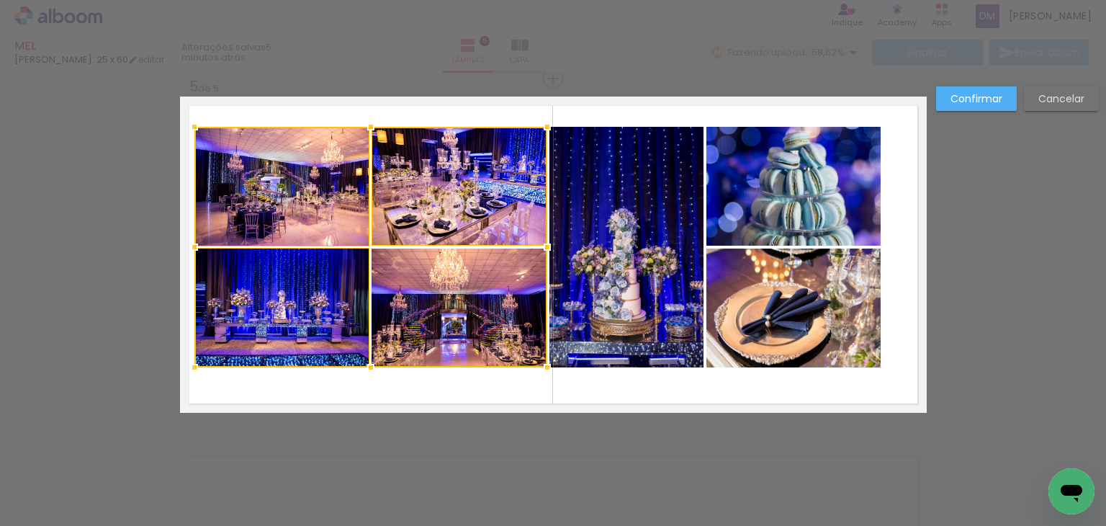
click at [464, 318] on div at bounding box center [370, 247] width 353 height 240
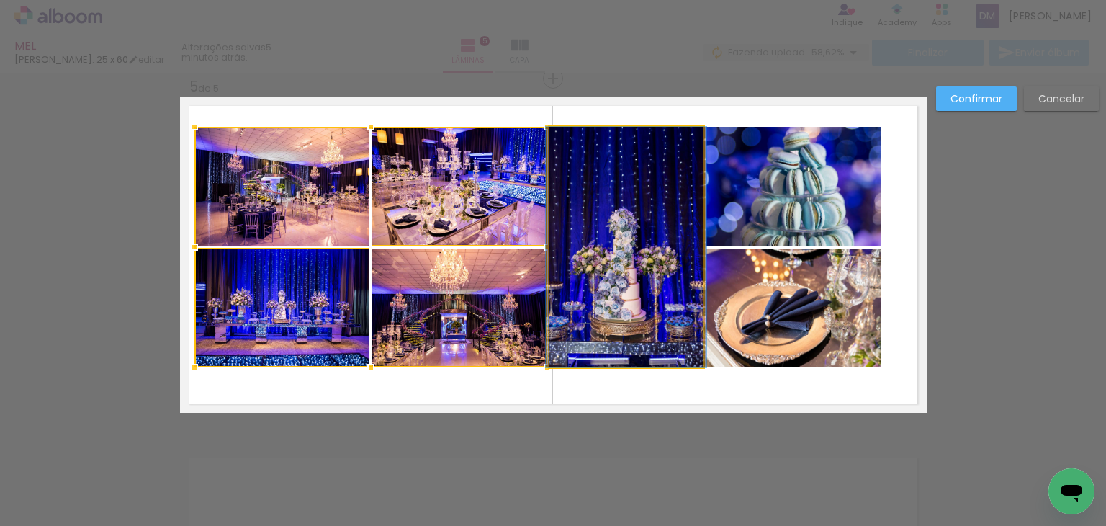
click at [611, 284] on quentale-photo at bounding box center [626, 247] width 154 height 240
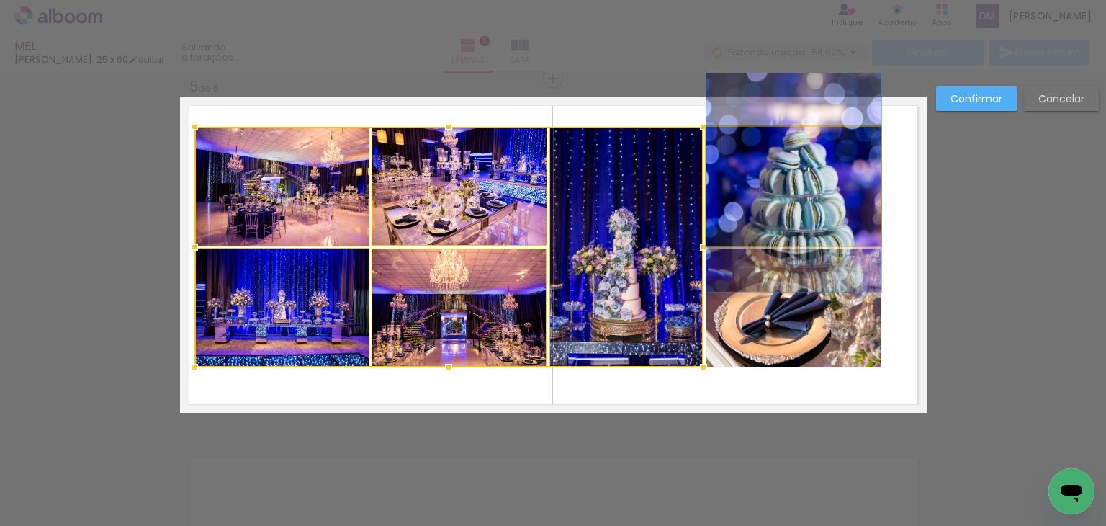
click at [768, 199] on quentale-photo at bounding box center [793, 186] width 175 height 119
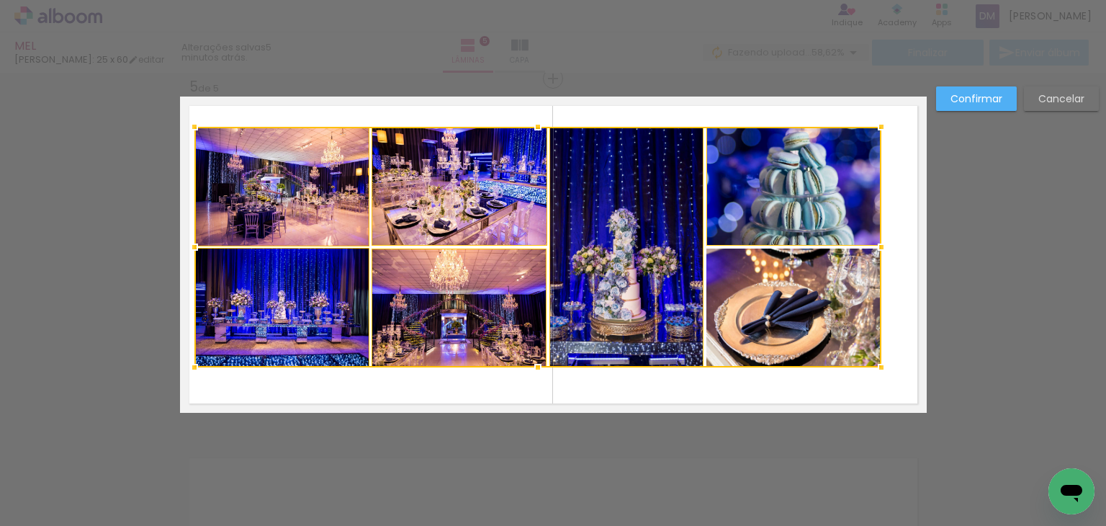
click at [774, 312] on div at bounding box center [537, 247] width 687 height 240
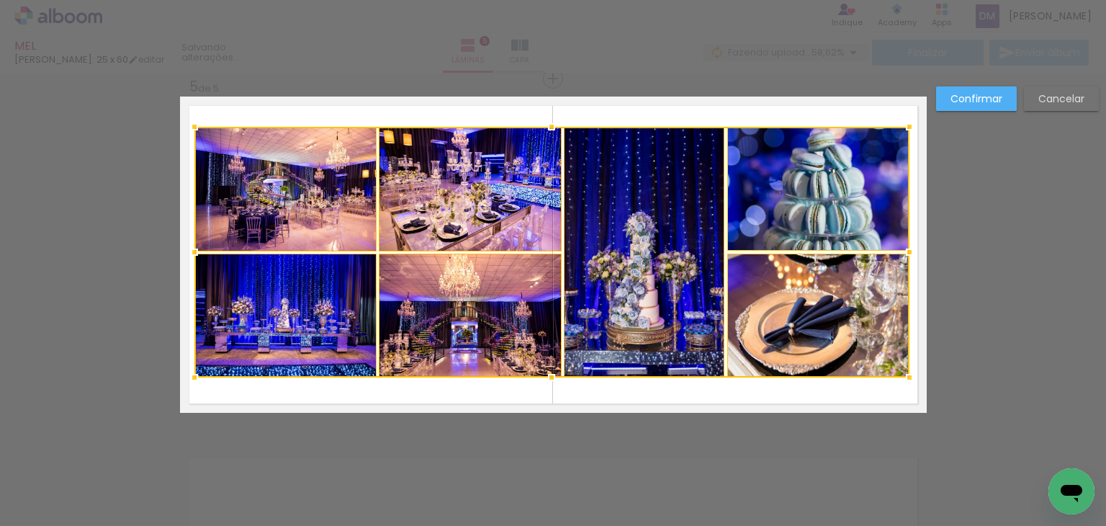
drag, startPoint x: 876, startPoint y: 366, endPoint x: 904, endPoint y: 377, distance: 29.8
click at [904, 377] on div at bounding box center [909, 377] width 29 height 29
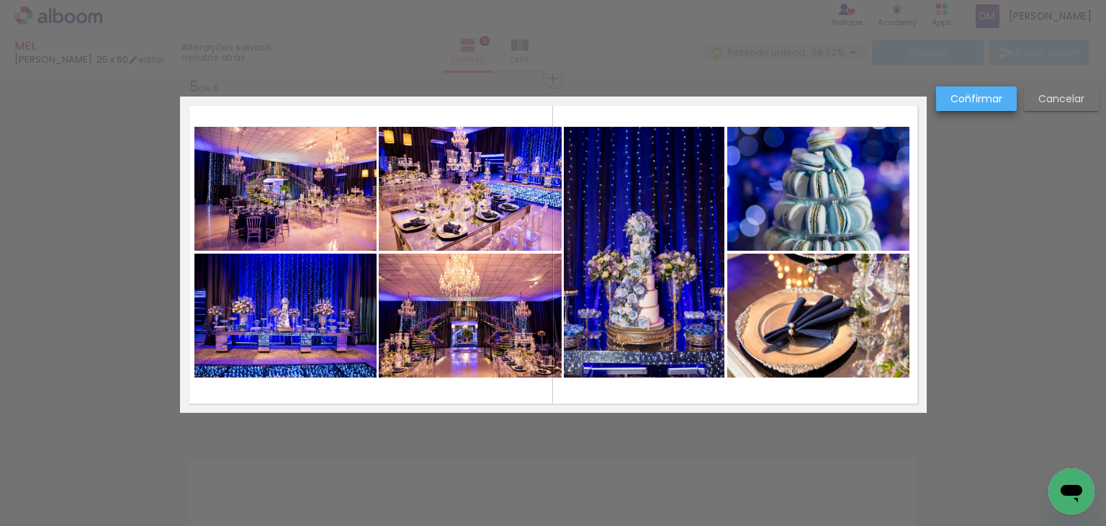
click at [0, 0] on slot "Confirmar" at bounding box center [0, 0] width 0 height 0
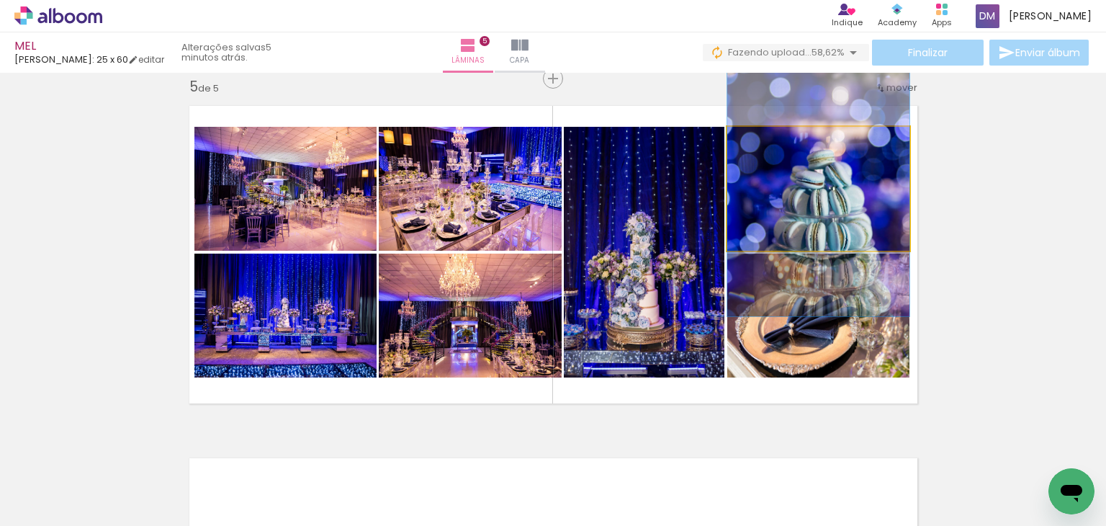
drag, startPoint x: 842, startPoint y: 186, endPoint x: 843, endPoint y: 204, distance: 18.0
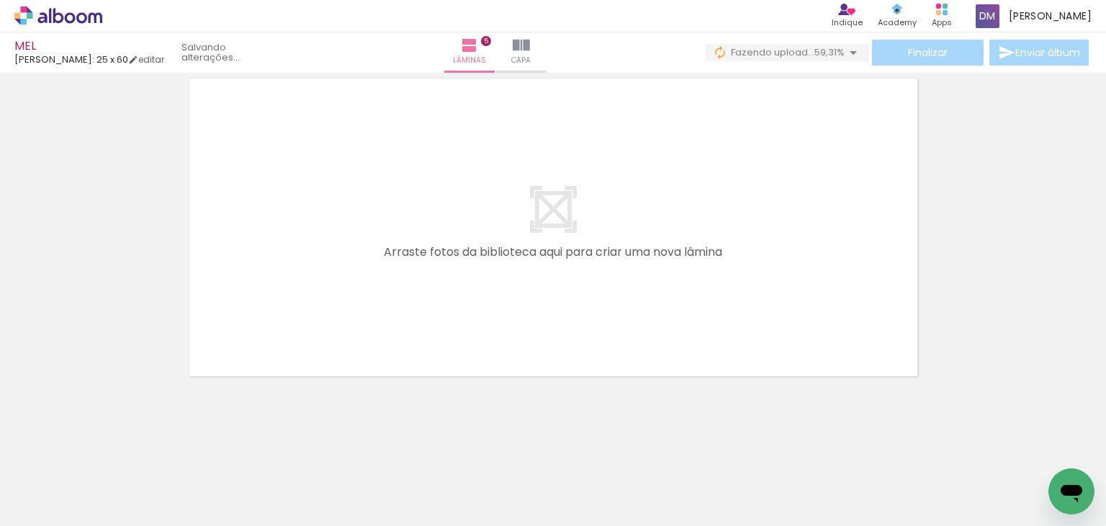
scroll to position [0, 10709]
drag, startPoint x: 1011, startPoint y: 516, endPoint x: 17, endPoint y: 45, distance: 1099.6
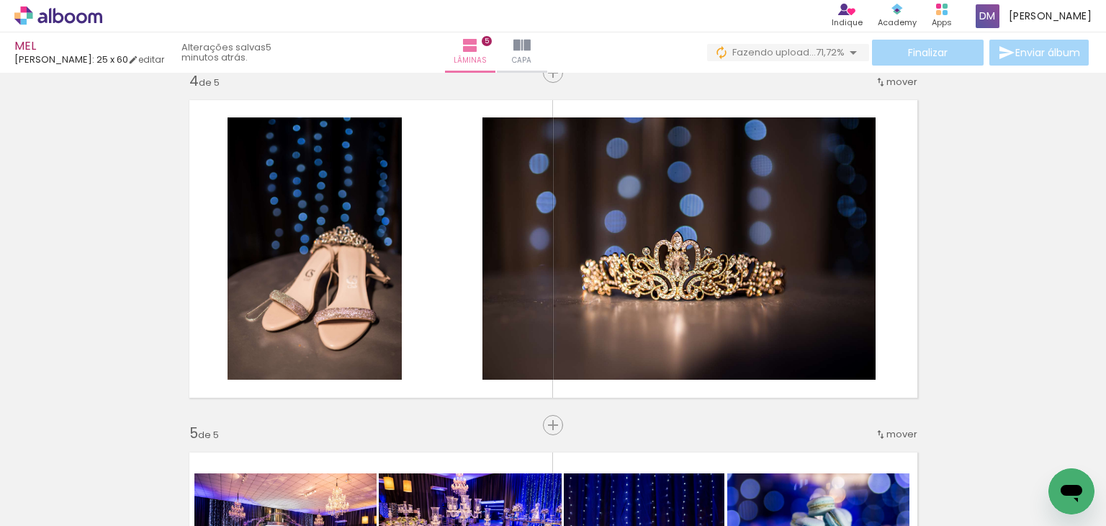
scroll to position [0, 10702]
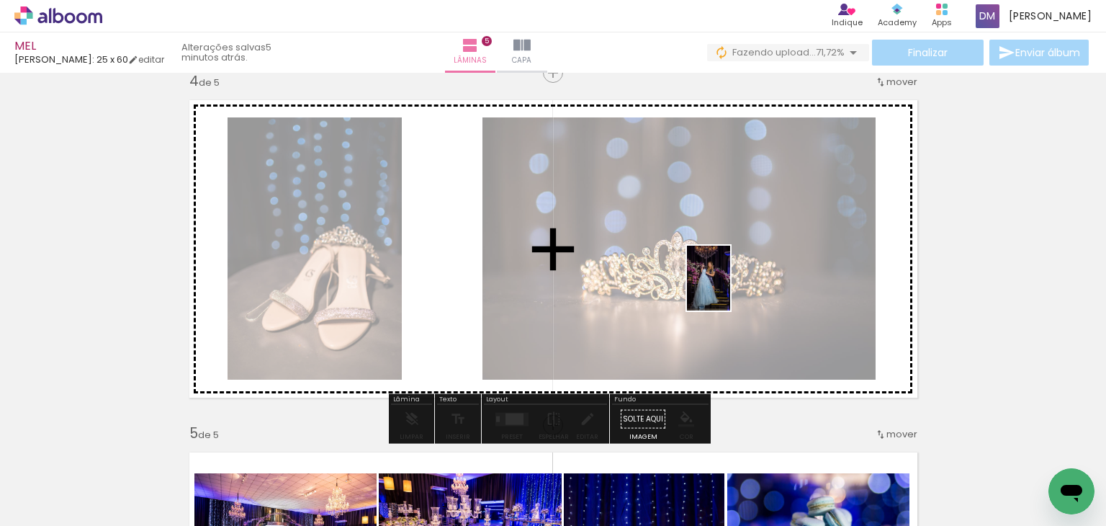
drag, startPoint x: 737, startPoint y: 480, endPoint x: 730, endPoint y: 289, distance: 190.9
click at [730, 289] on quentale-workspace at bounding box center [553, 263] width 1106 height 526
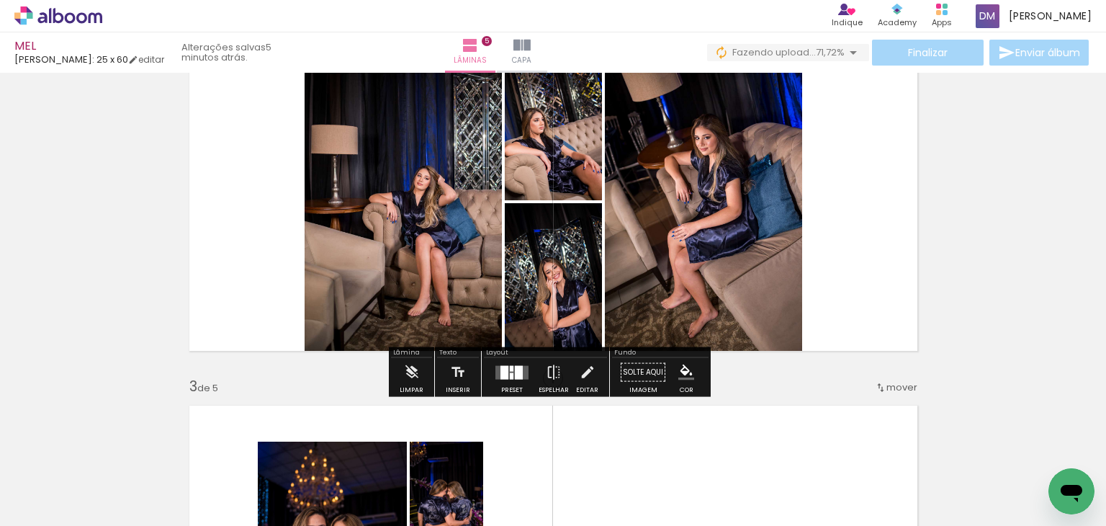
scroll to position [438, 0]
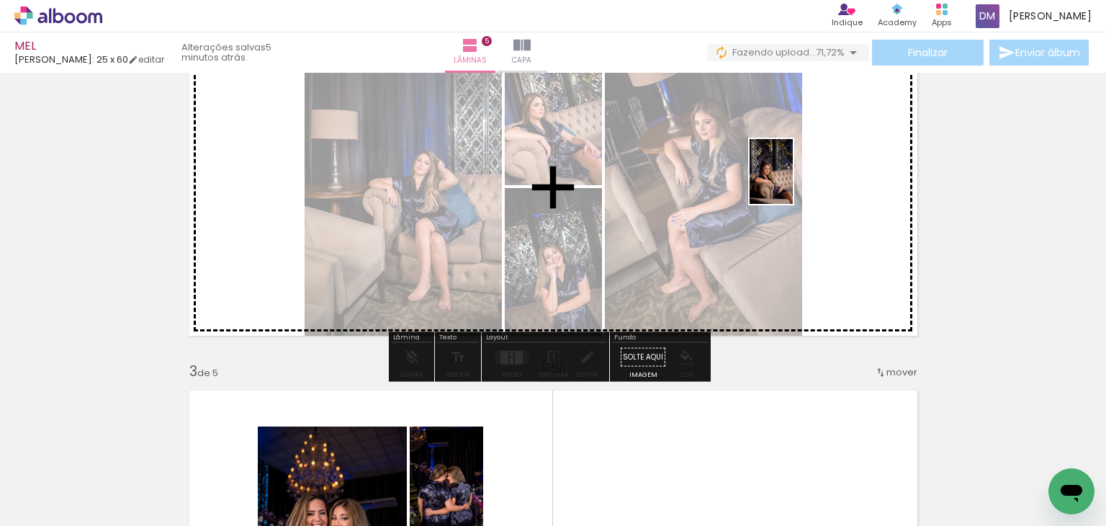
drag, startPoint x: 821, startPoint y: 465, endPoint x: 793, endPoint y: 182, distance: 284.4
click at [793, 182] on quentale-workspace at bounding box center [553, 263] width 1106 height 526
